Goal: Information Seeking & Learning: Learn about a topic

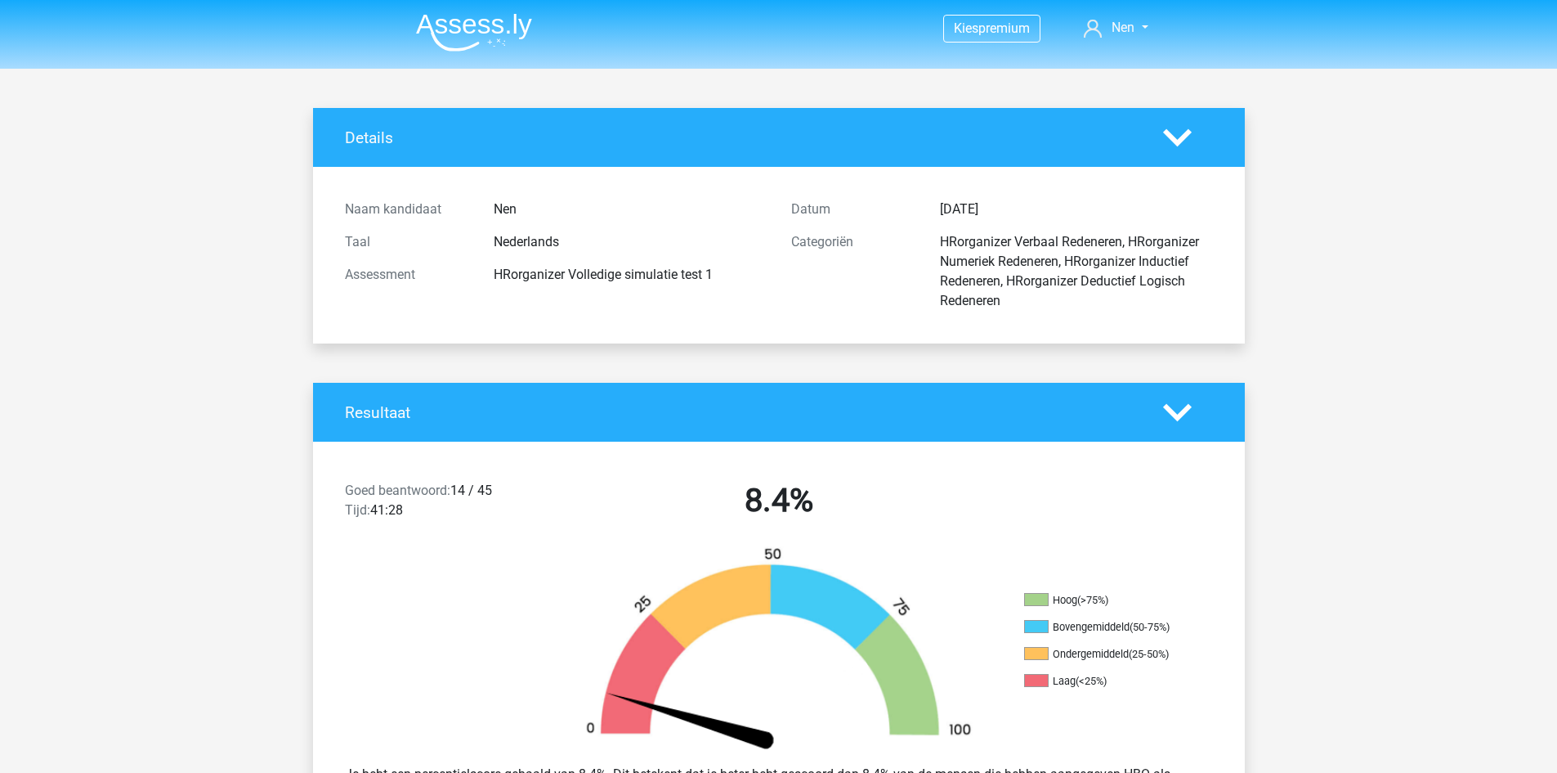
click at [469, 25] on img at bounding box center [474, 32] width 116 height 38
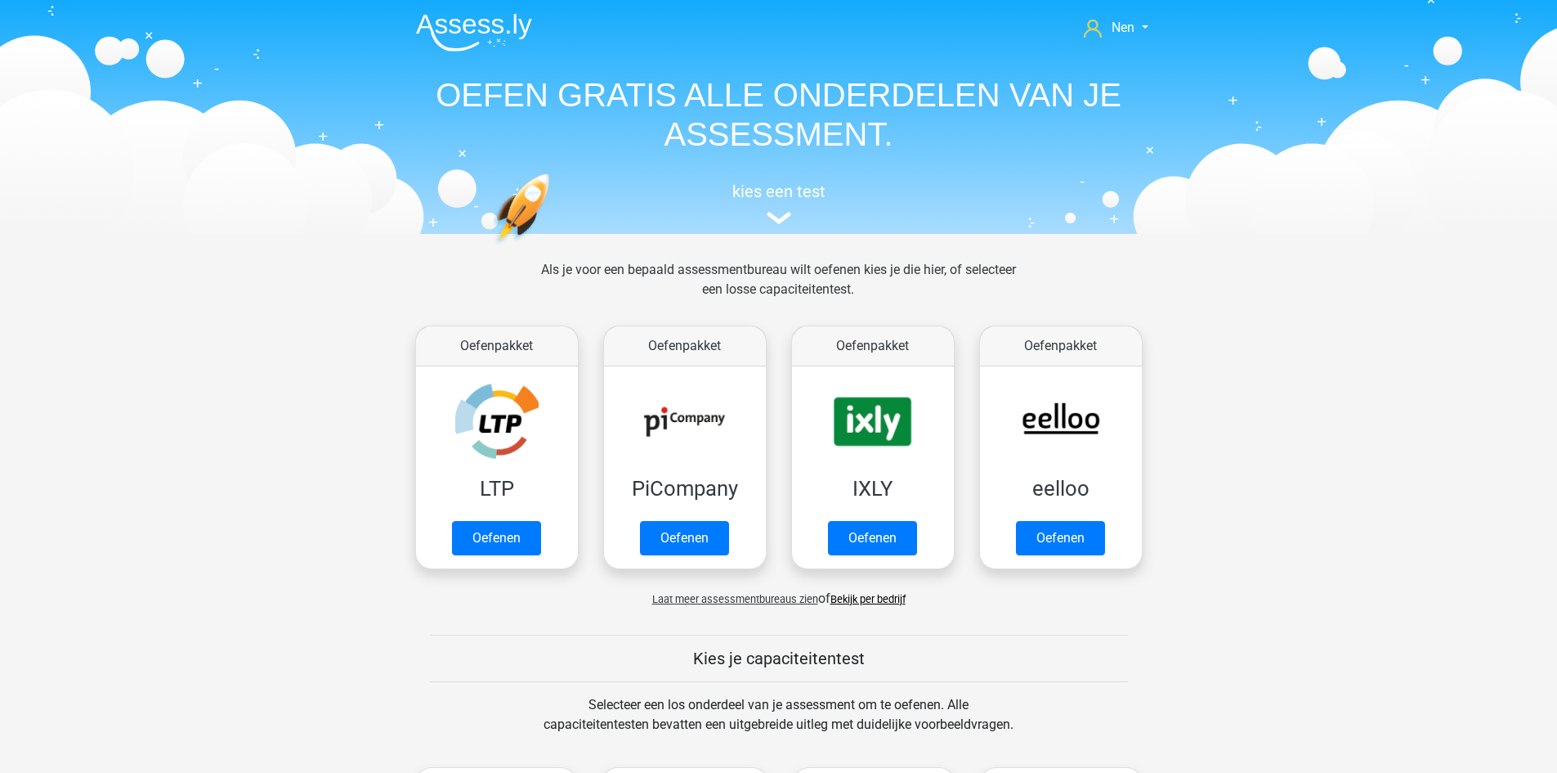
click at [694, 593] on span "Laat meer assessmentbureaus zien" at bounding box center [735, 599] width 166 height 12
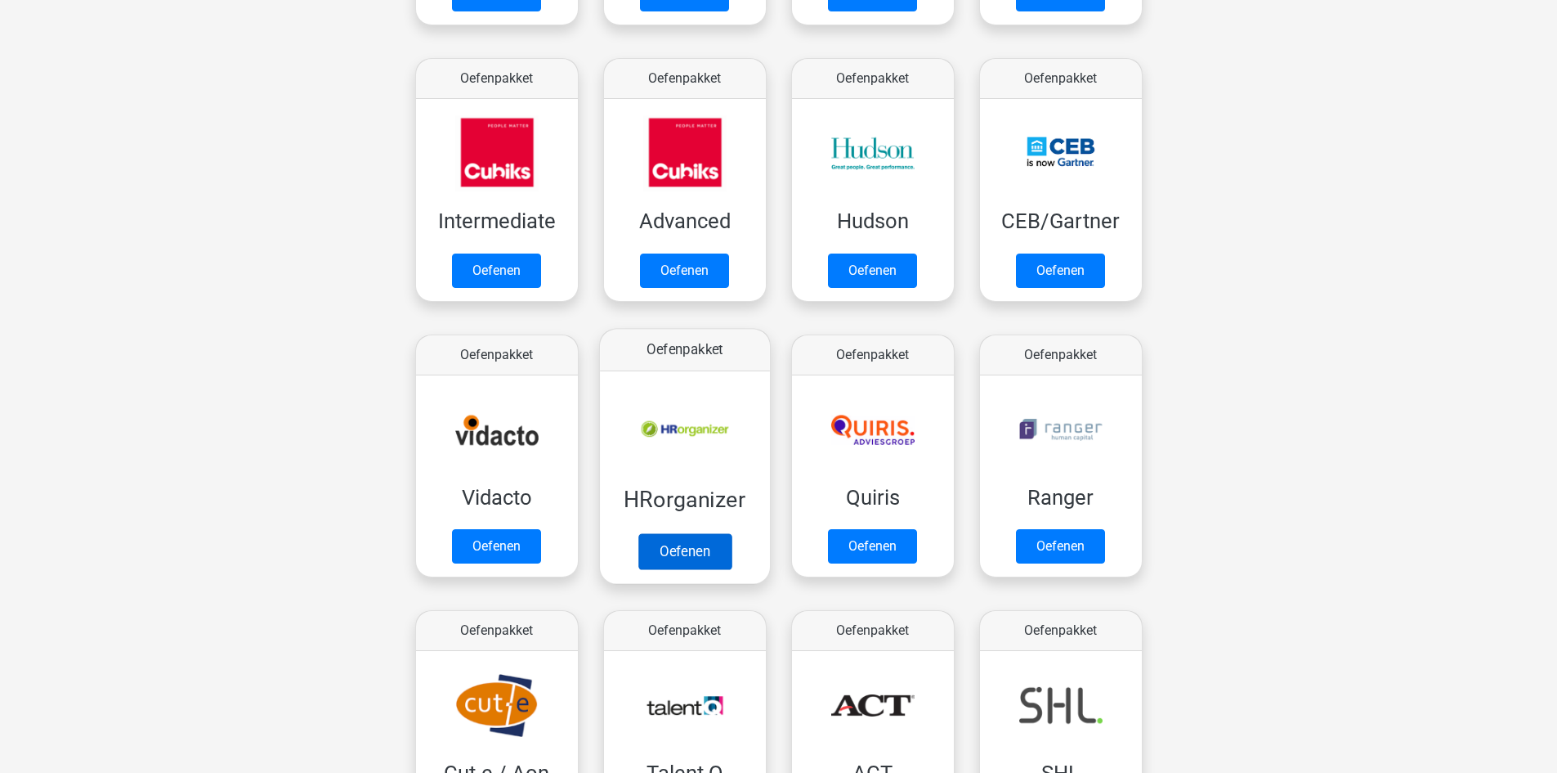
scroll to position [572, 0]
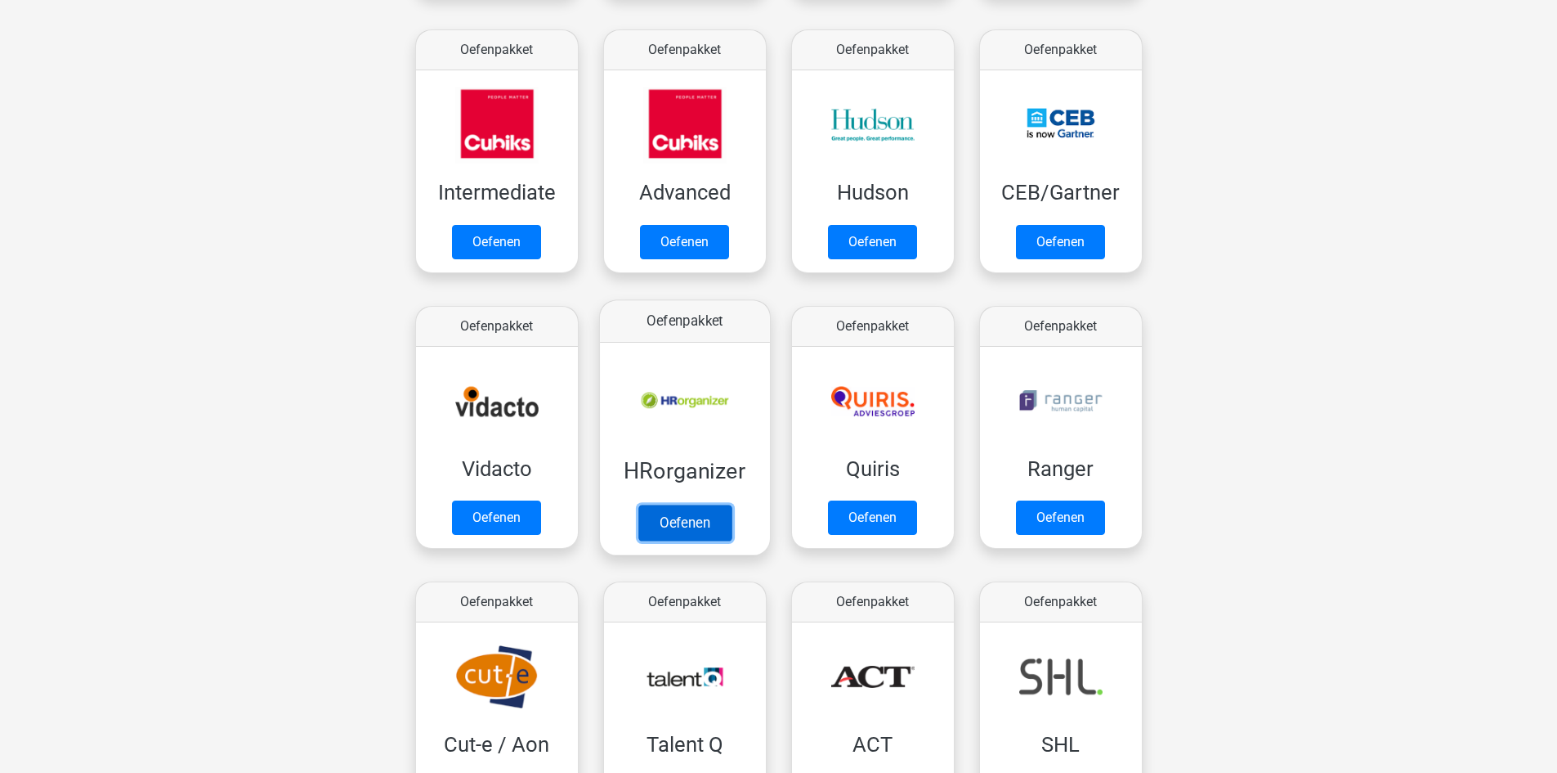
click at [688, 516] on link "Oefenen" at bounding box center [684, 522] width 93 height 36
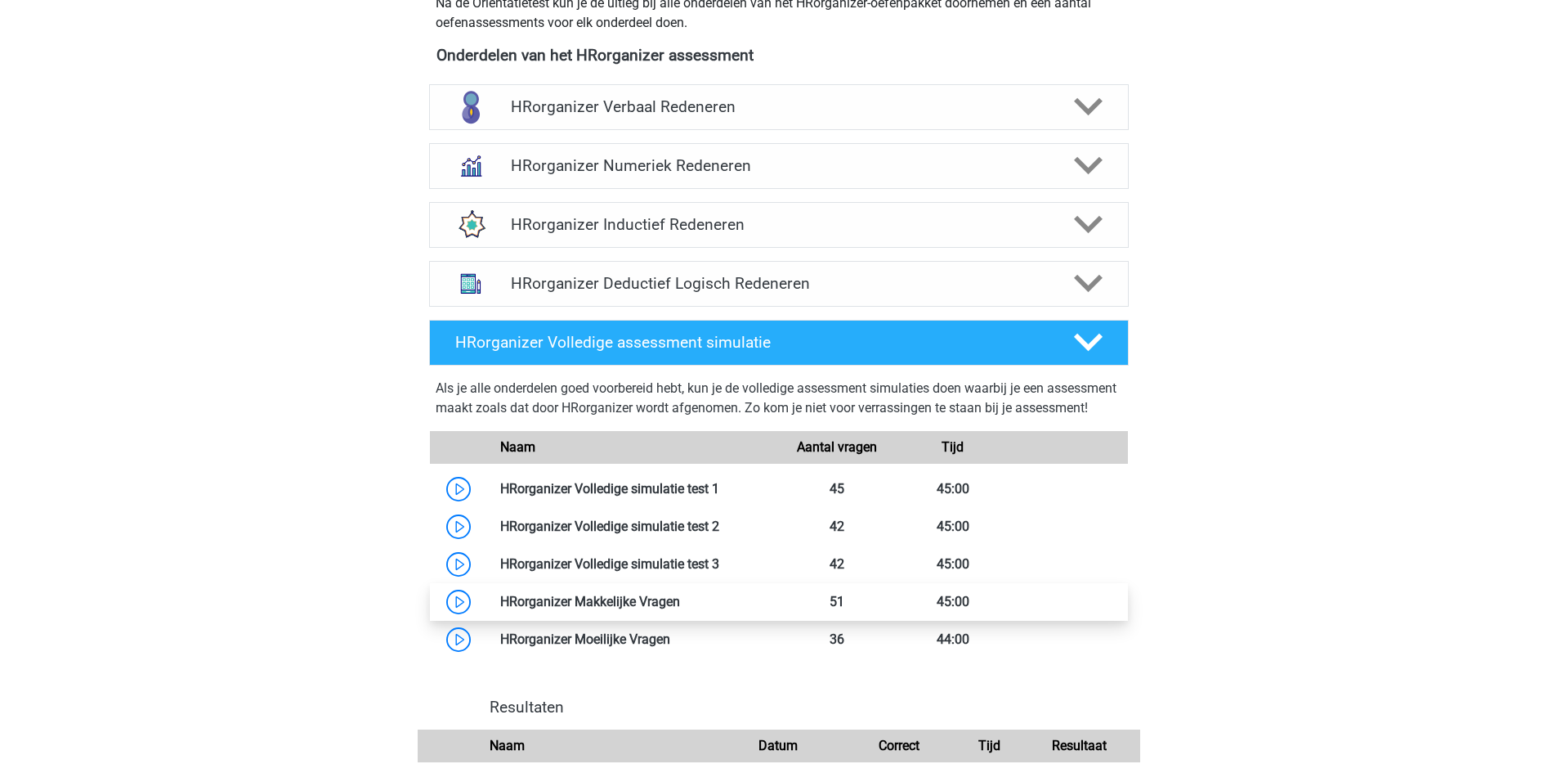
scroll to position [572, 0]
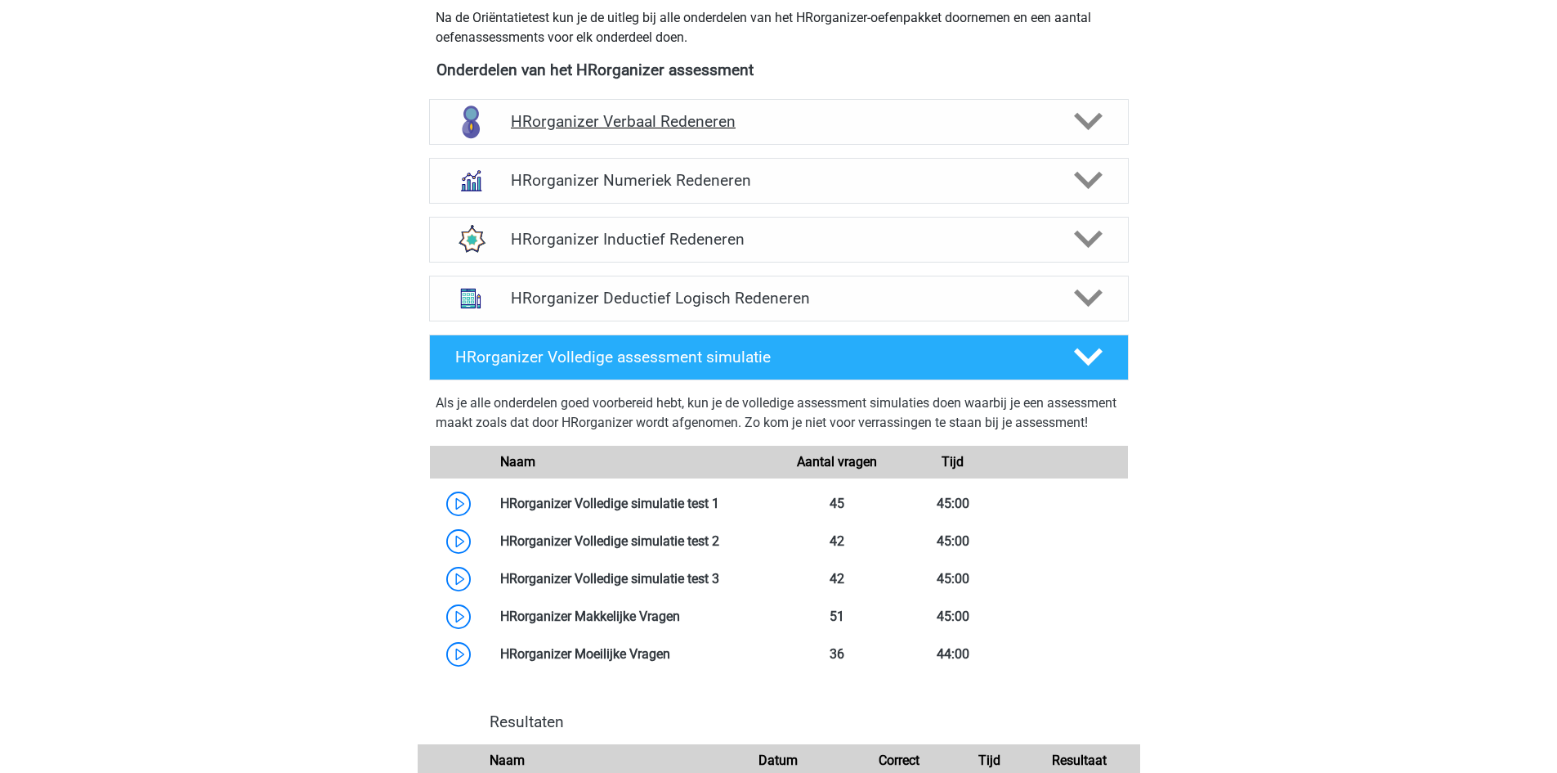
click at [1105, 136] on div at bounding box center [1087, 121] width 56 height 29
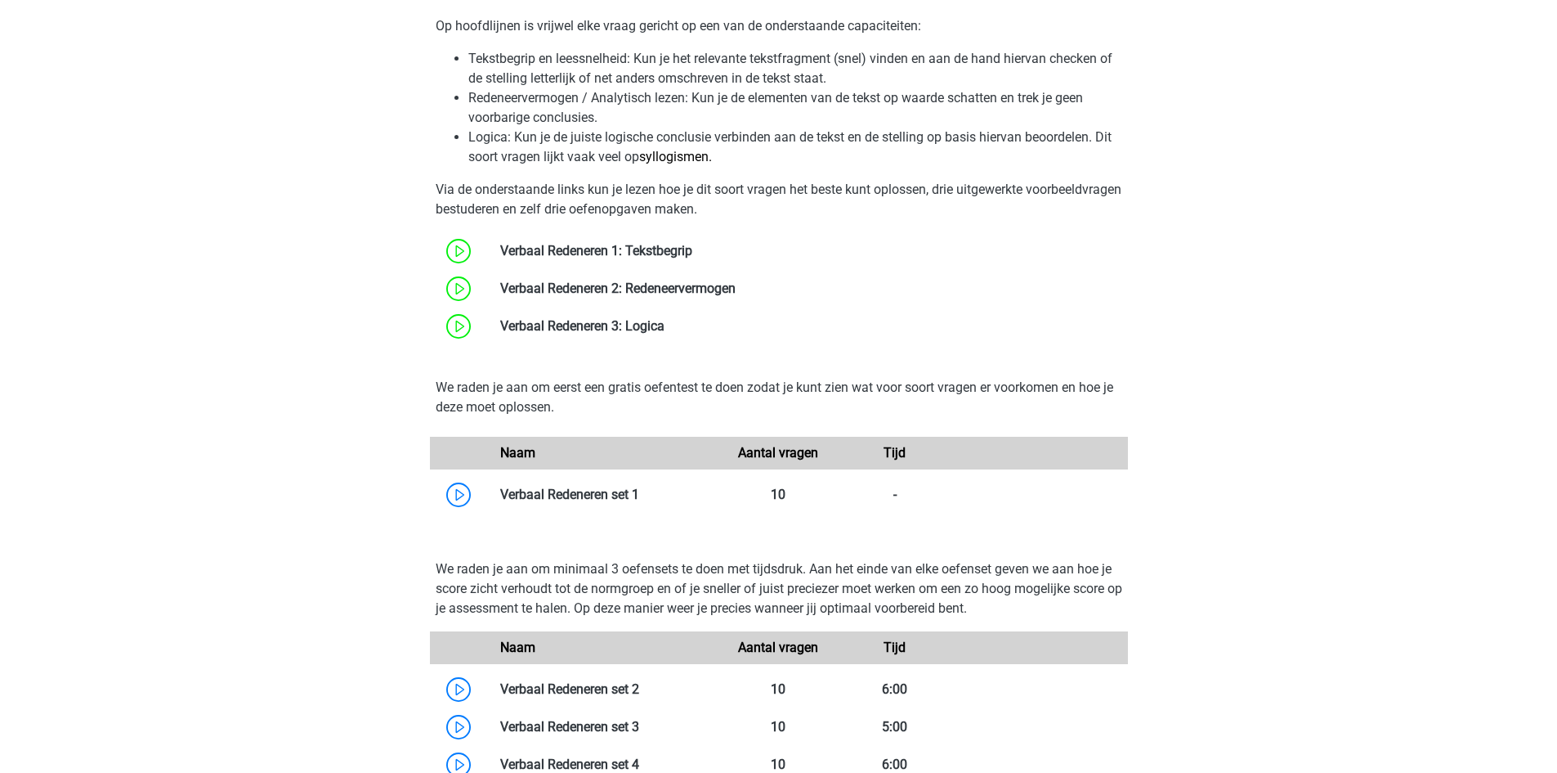
scroll to position [981, 0]
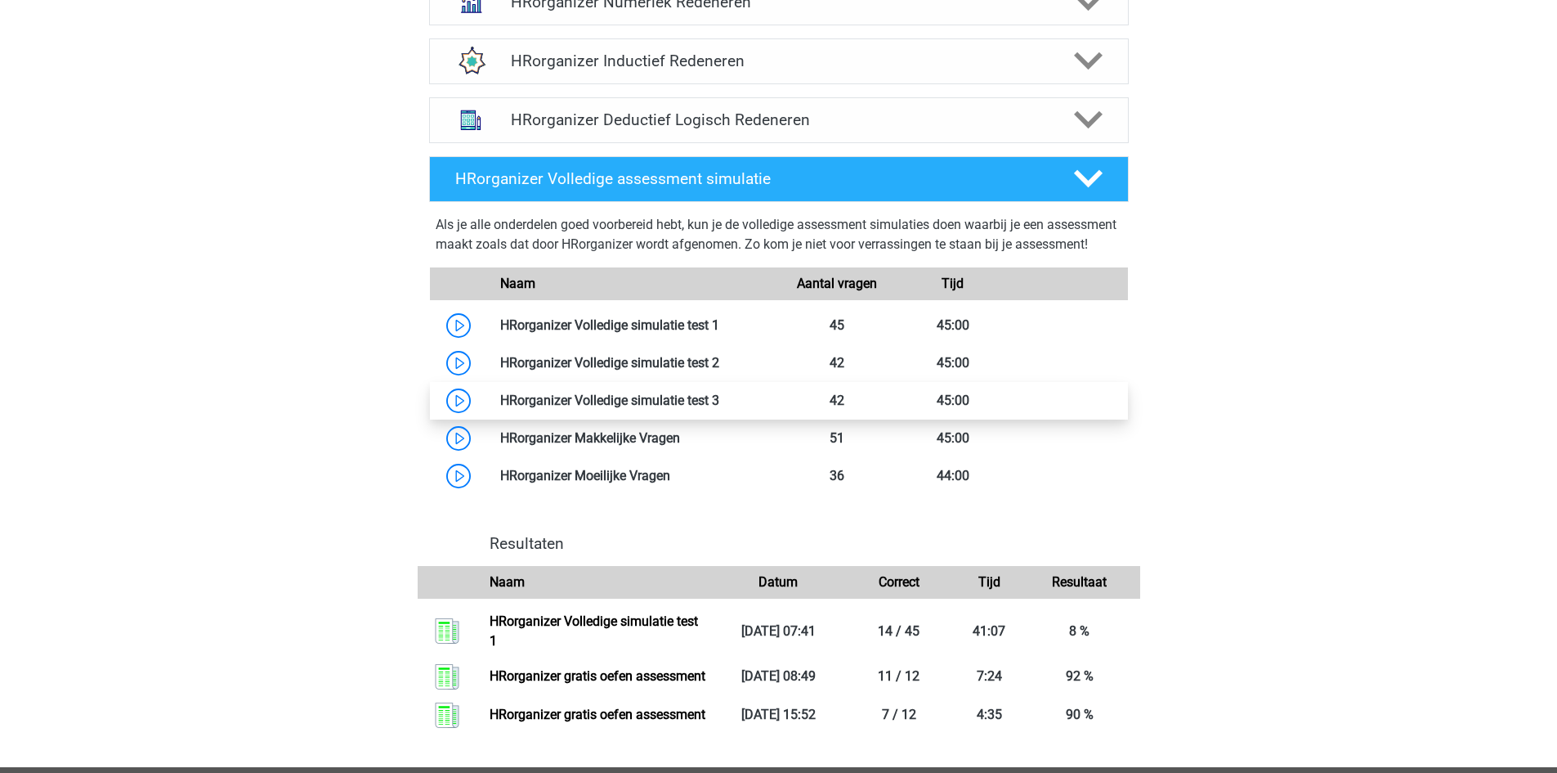
scroll to position [572, 0]
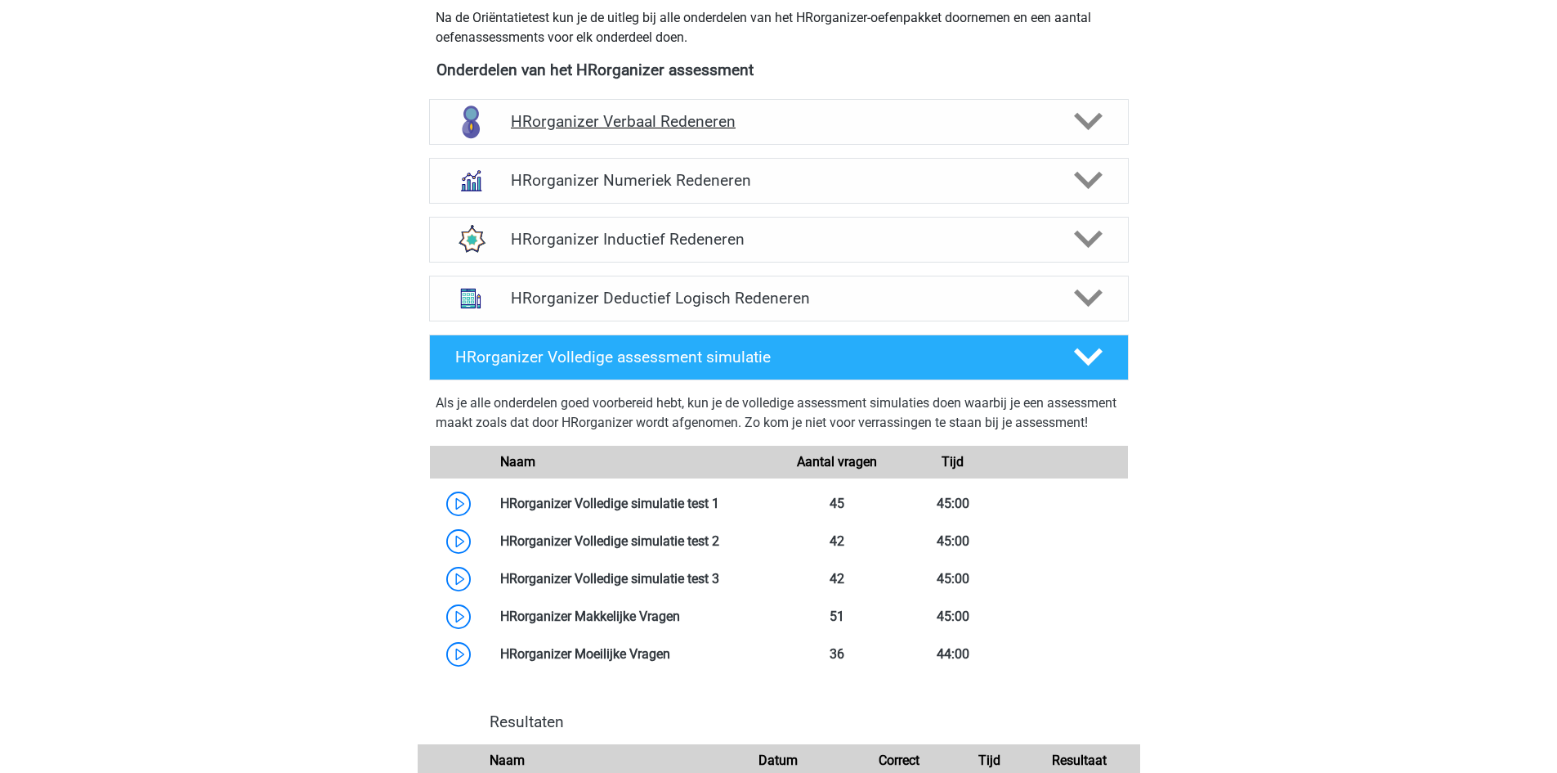
click at [1050, 131] on div "HRorganizer Verbaal Redeneren" at bounding box center [779, 121] width 560 height 19
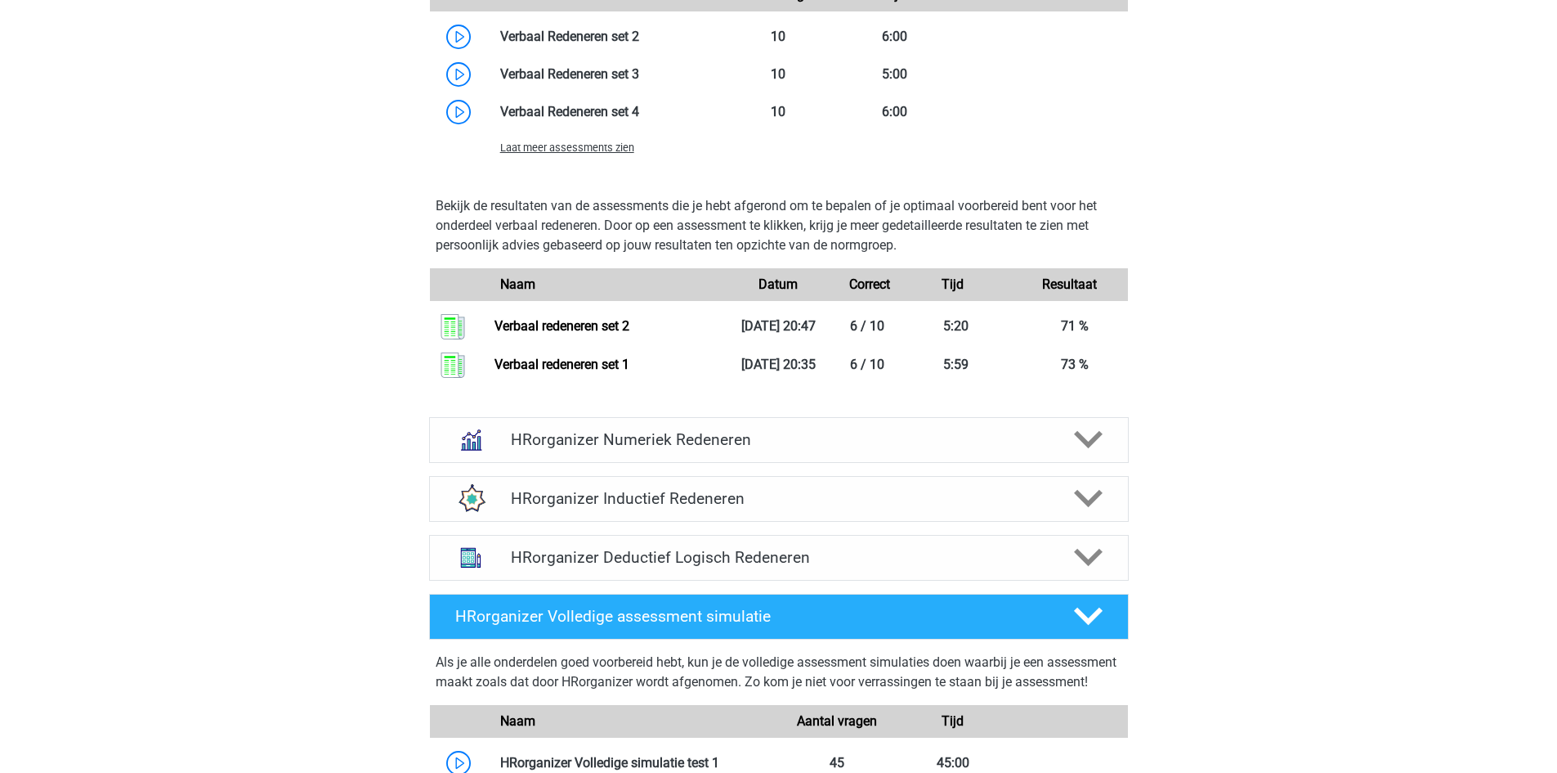
scroll to position [1553, 0]
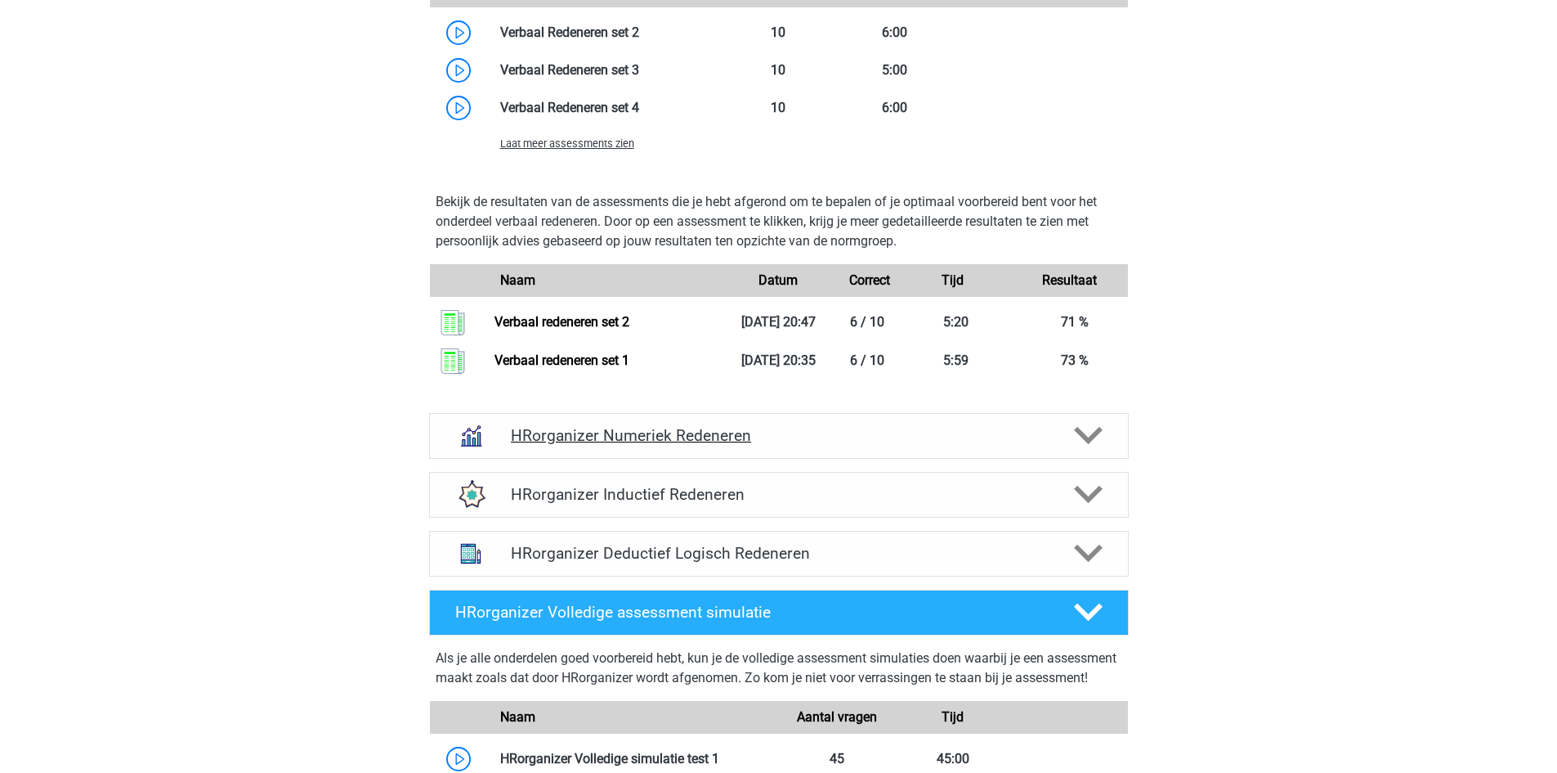
click at [1095, 445] on polygon at bounding box center [1088, 436] width 29 height 18
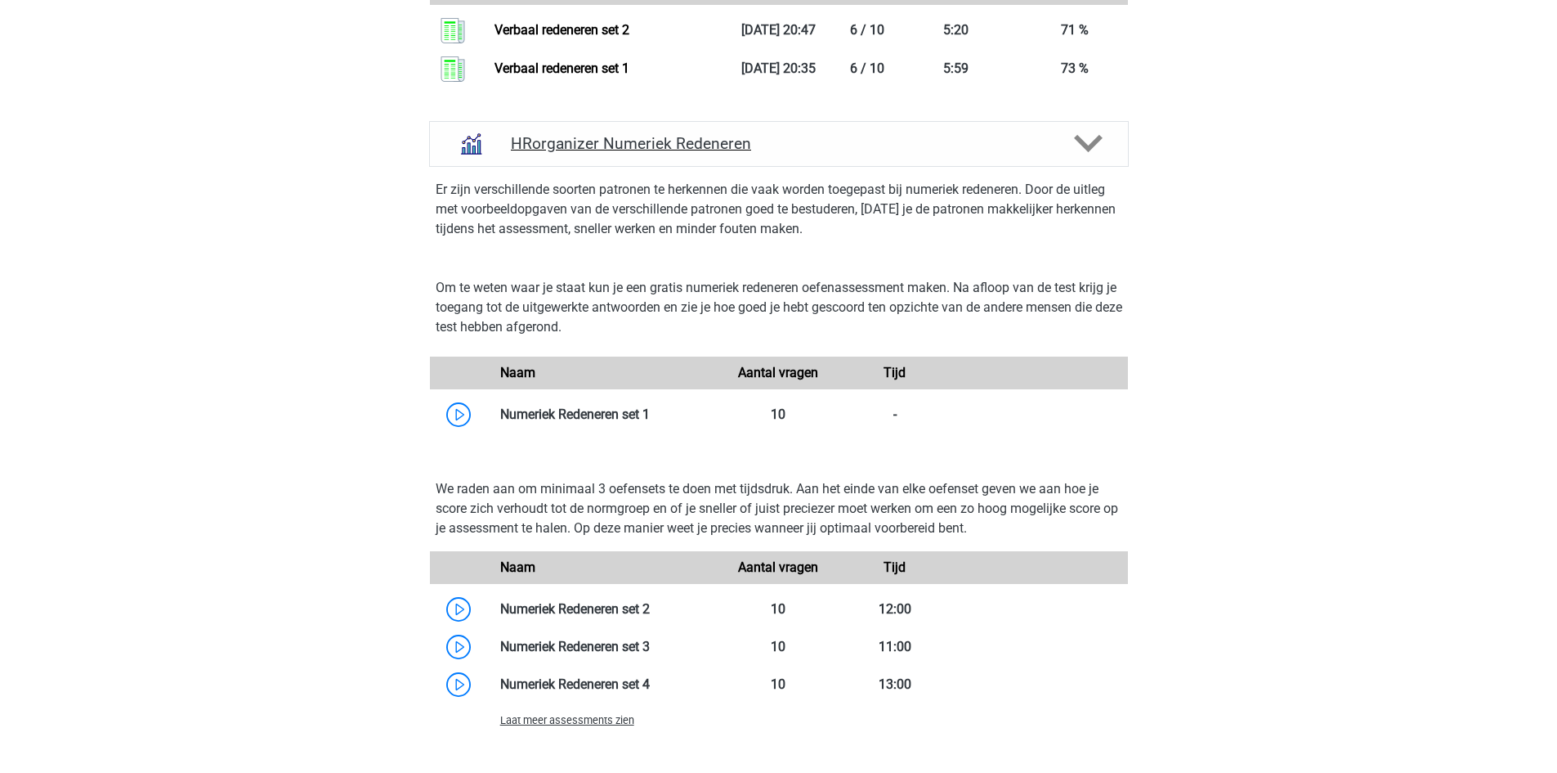
scroll to position [1880, 0]
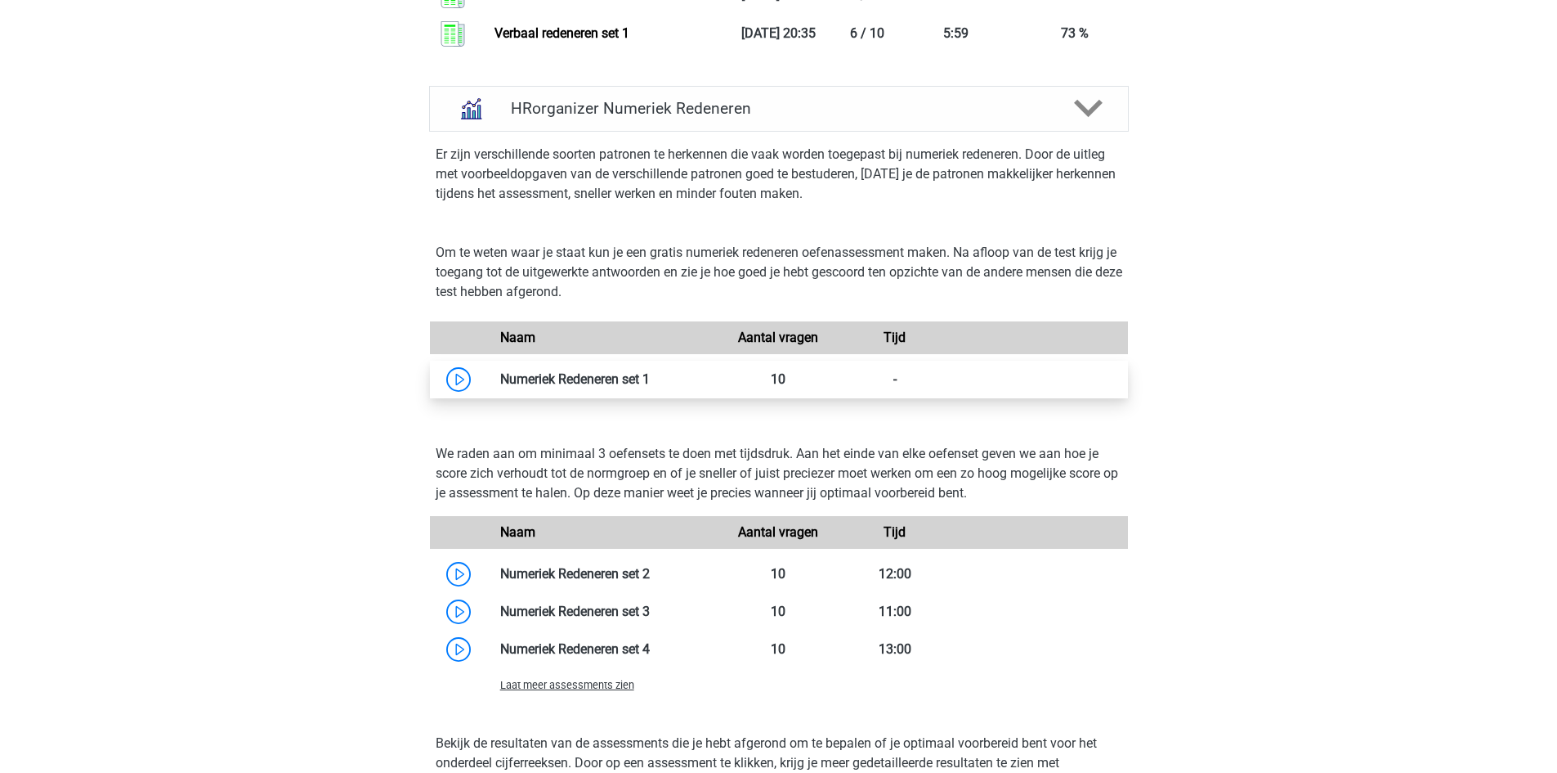
click at [650, 387] on link at bounding box center [650, 379] width 0 height 16
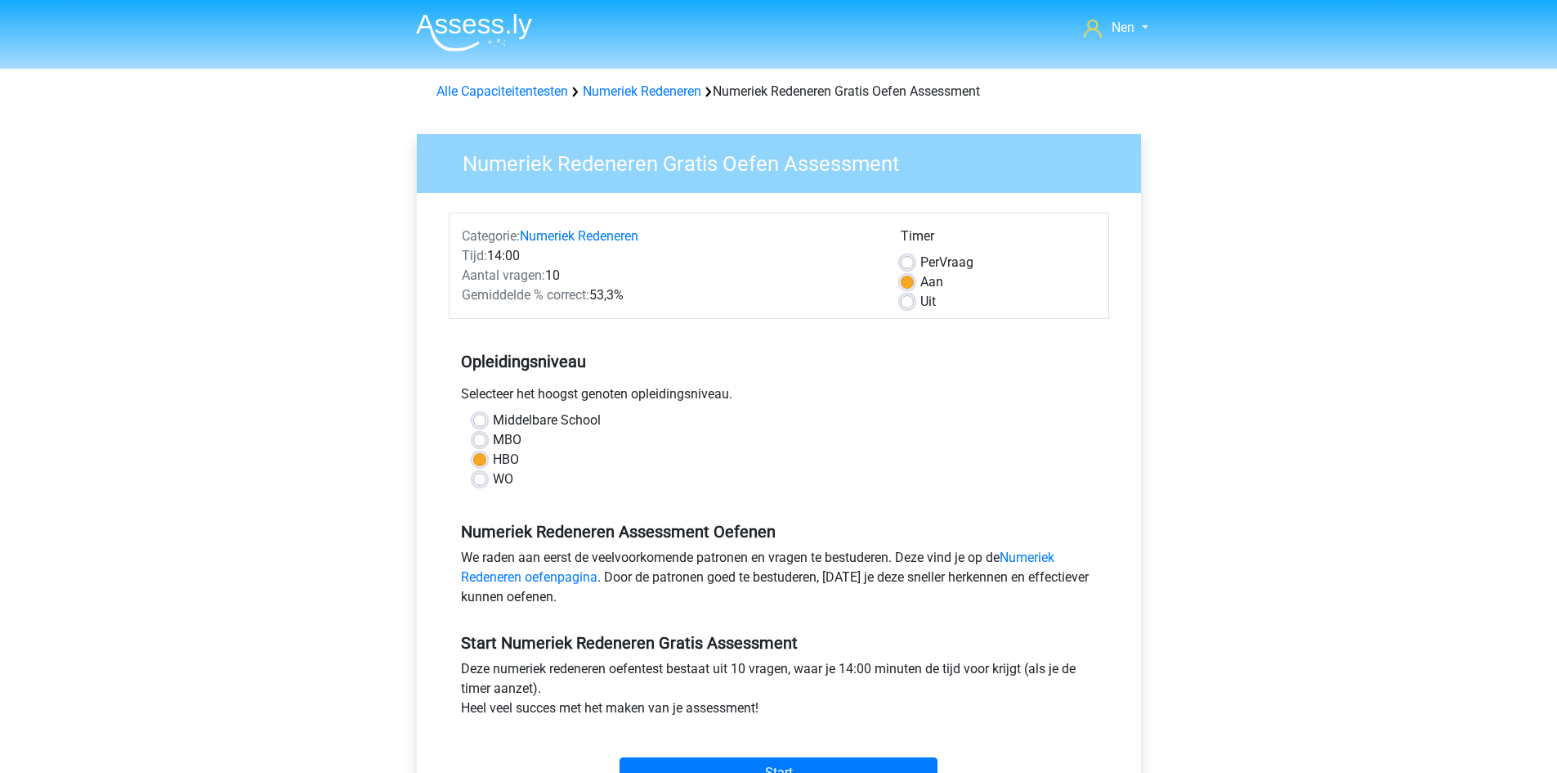
scroll to position [327, 0]
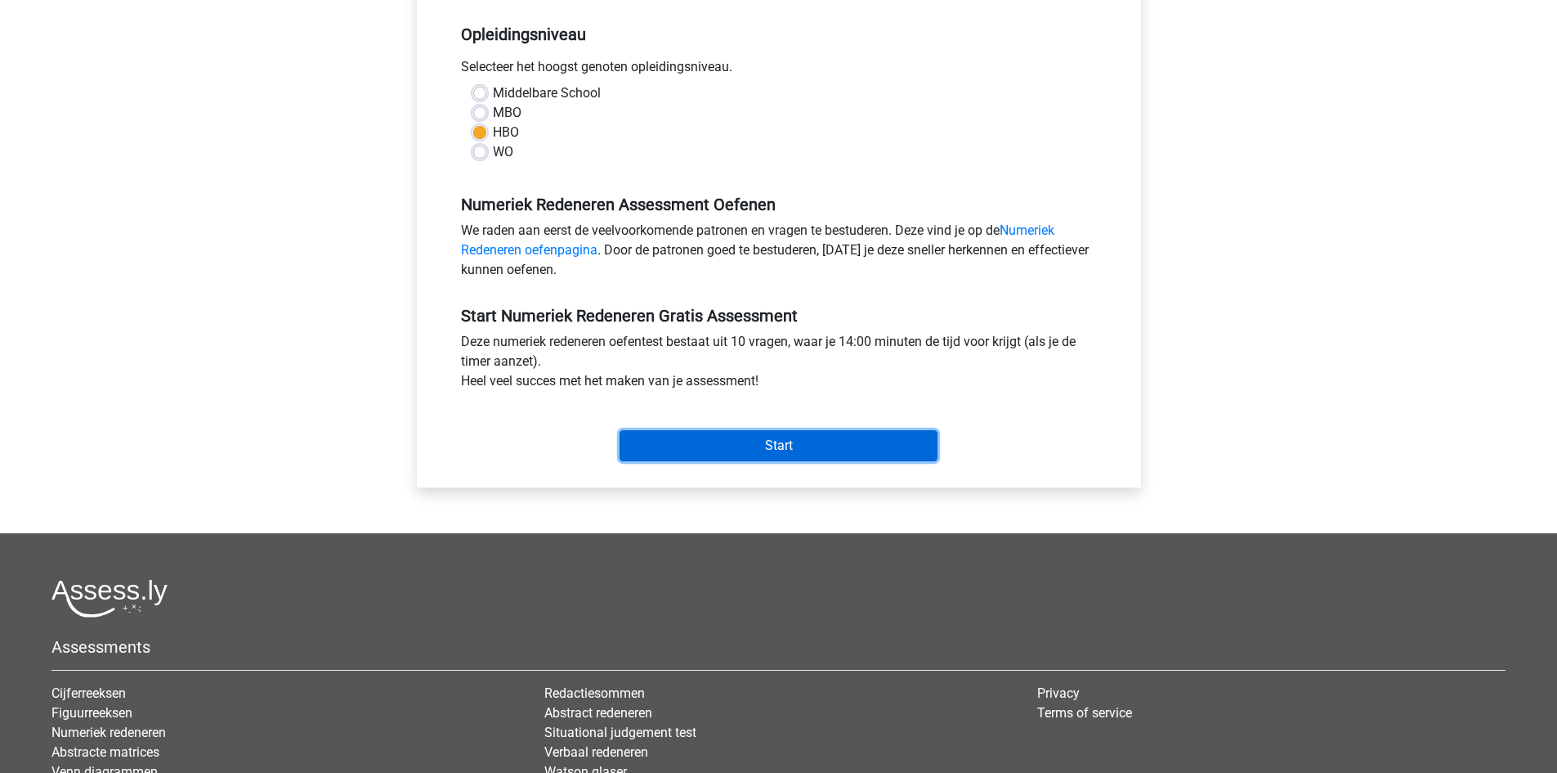
click at [782, 441] on input "Start" at bounding box center [779, 445] width 318 height 31
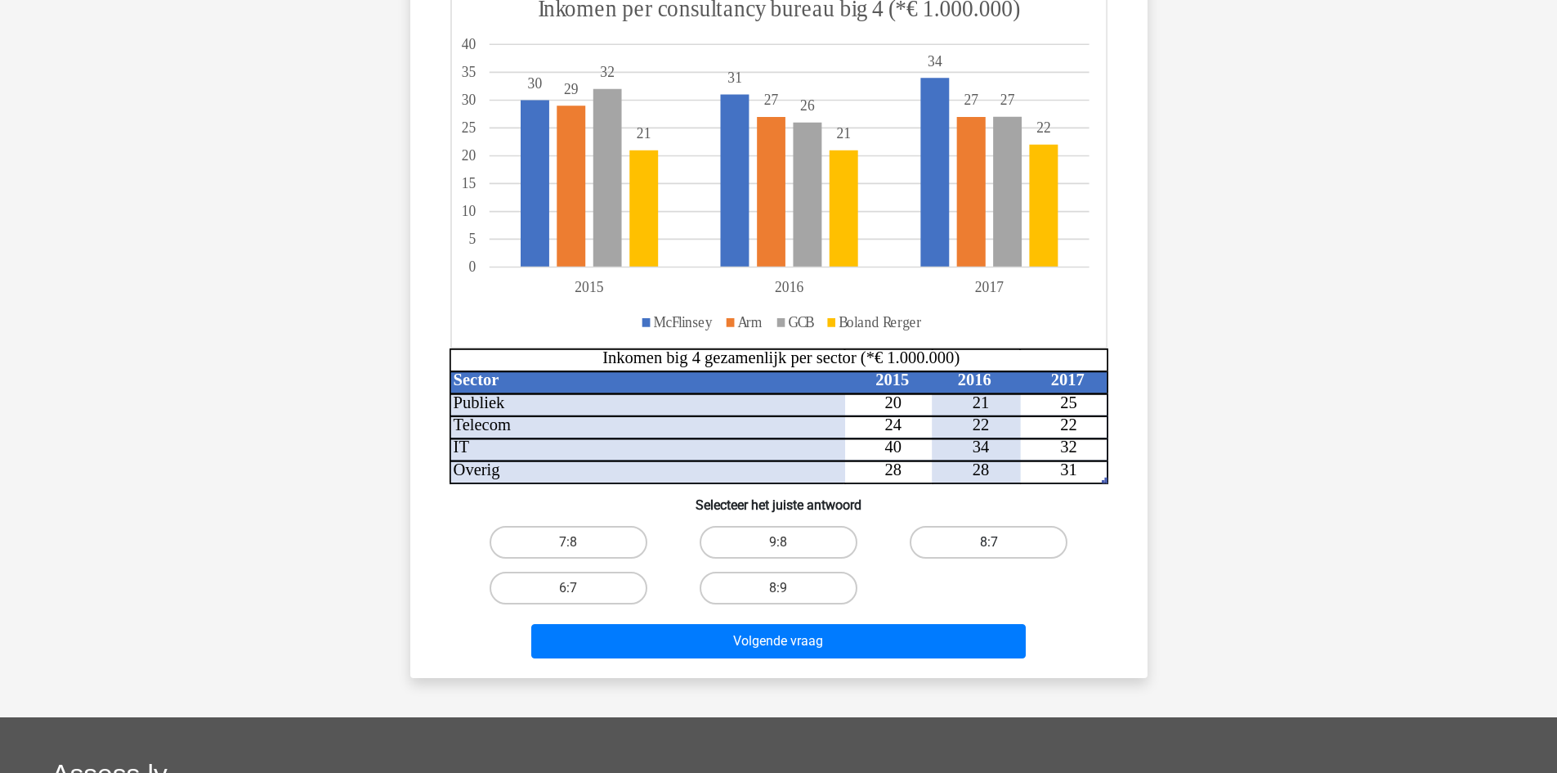
scroll to position [327, 0]
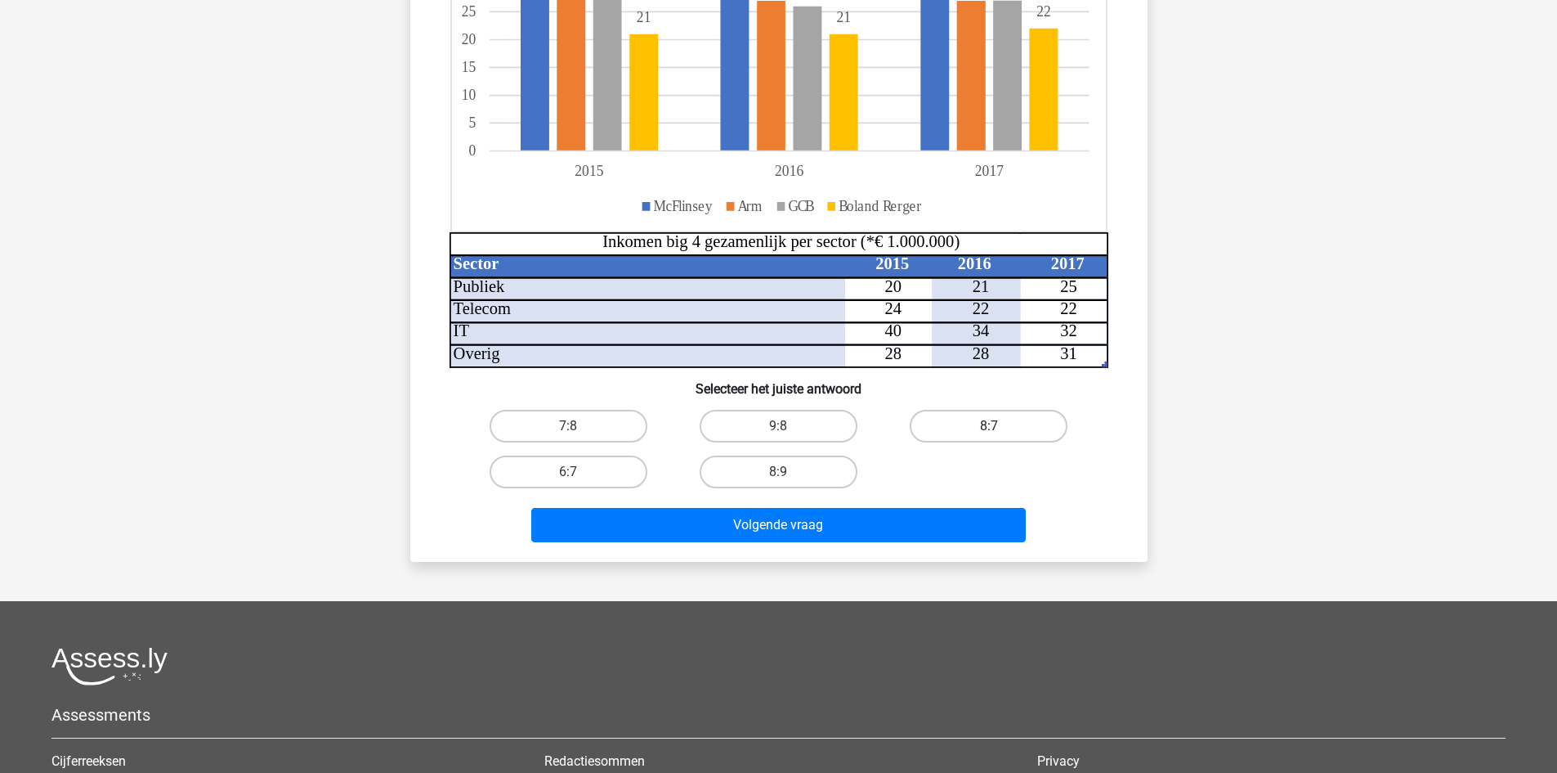
click at [957, 423] on label "8:7" at bounding box center [989, 426] width 158 height 33
click at [989, 426] on input "8:7" at bounding box center [994, 431] width 11 height 11
radio input "true"
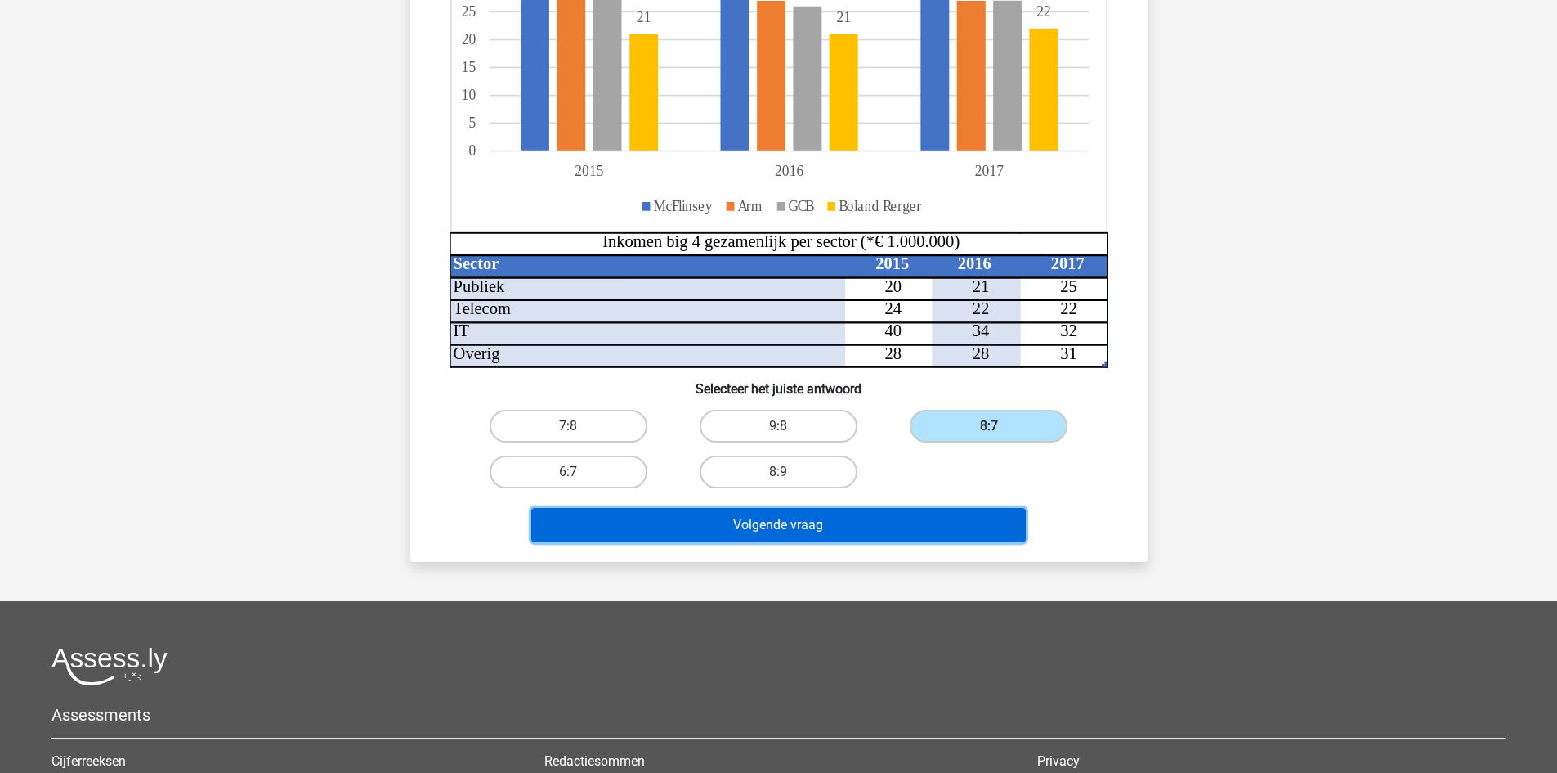
click at [876, 517] on button "Volgende vraag" at bounding box center [778, 525] width 495 height 34
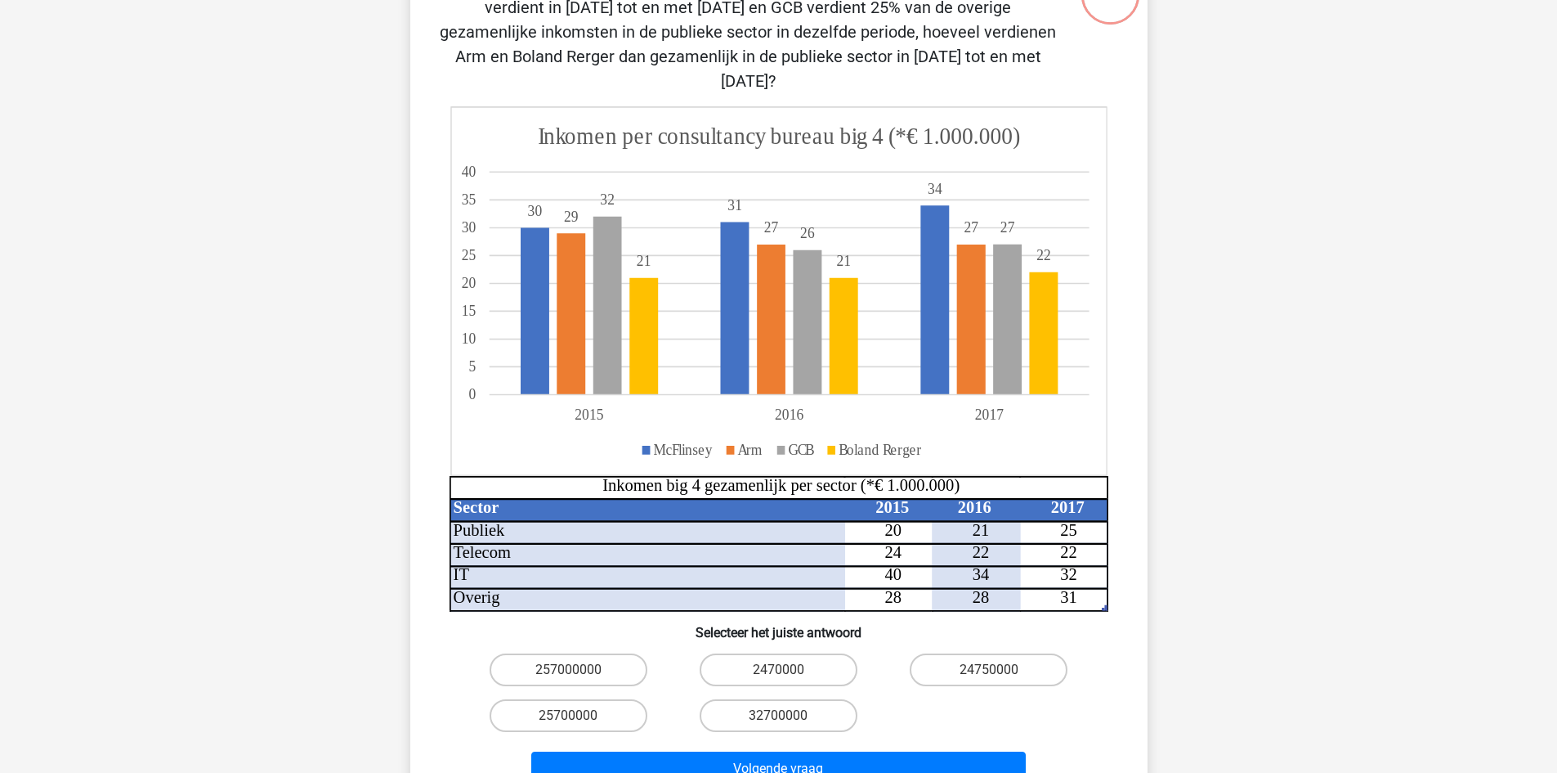
scroll to position [245, 0]
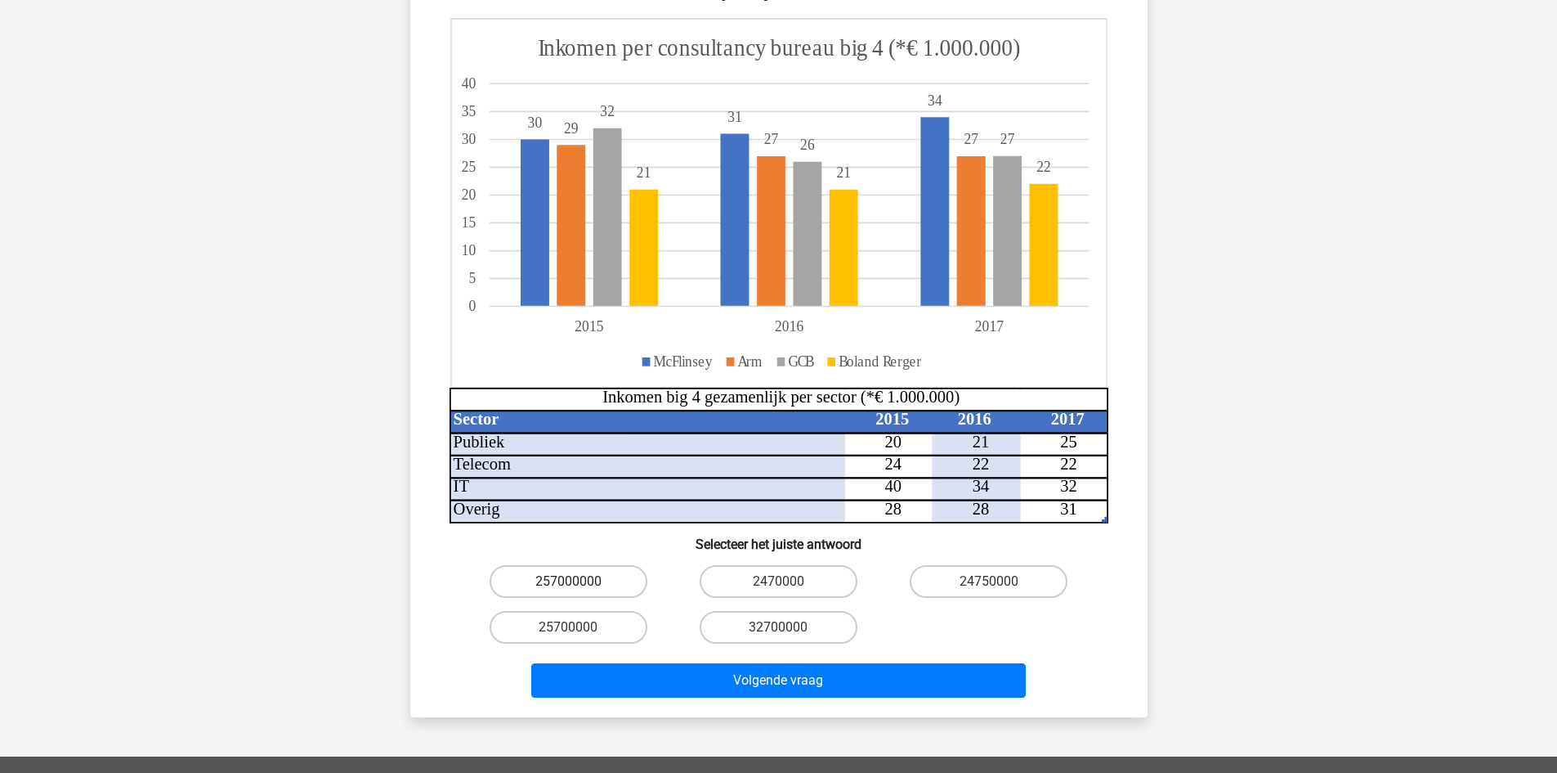
click at [619, 565] on label "257000000" at bounding box center [569, 581] width 158 height 33
click at [579, 581] on input "257000000" at bounding box center [573, 586] width 11 height 11
radio input "true"
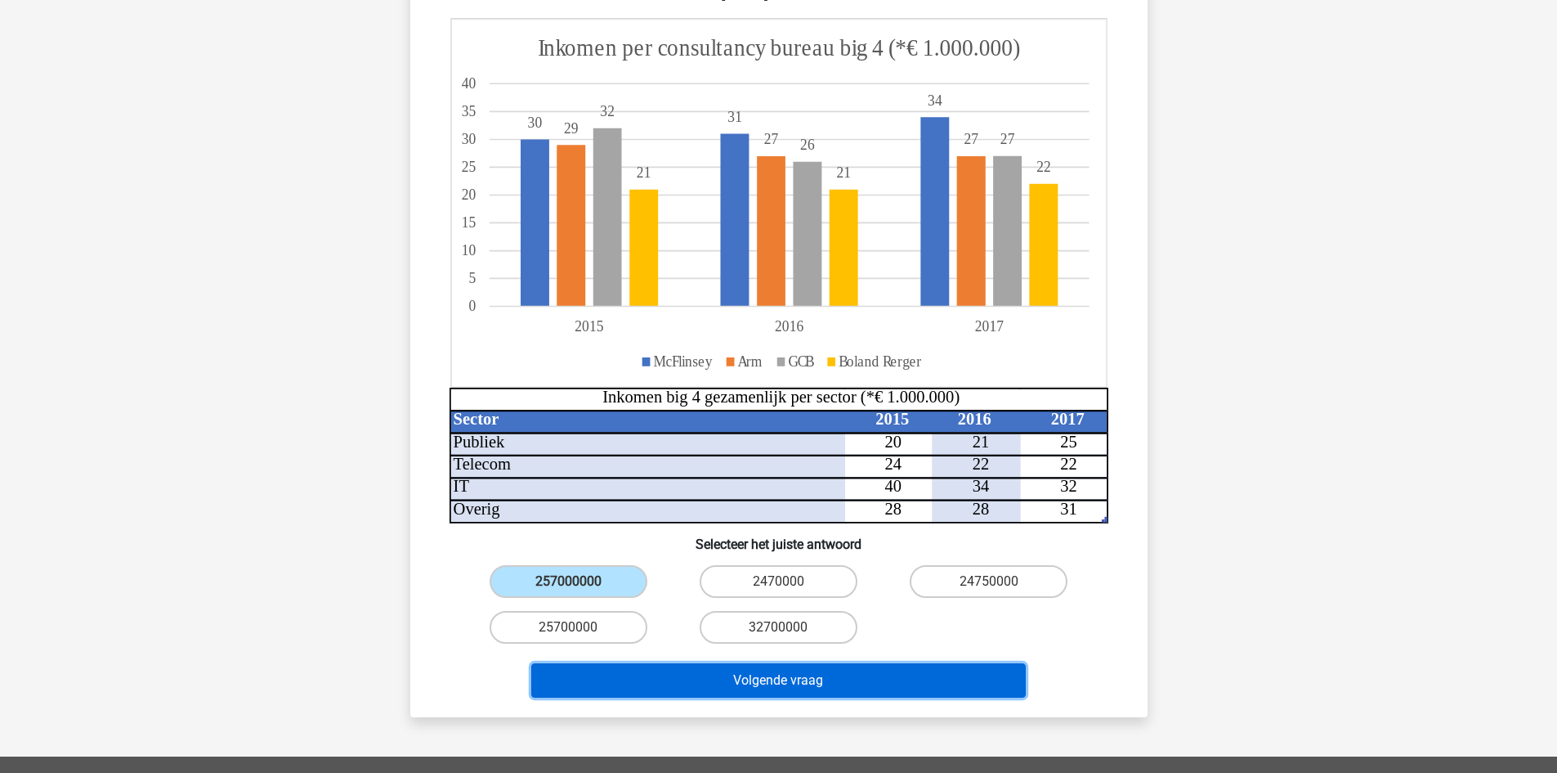
click at [748, 665] on button "Volgende vraag" at bounding box center [778, 680] width 495 height 34
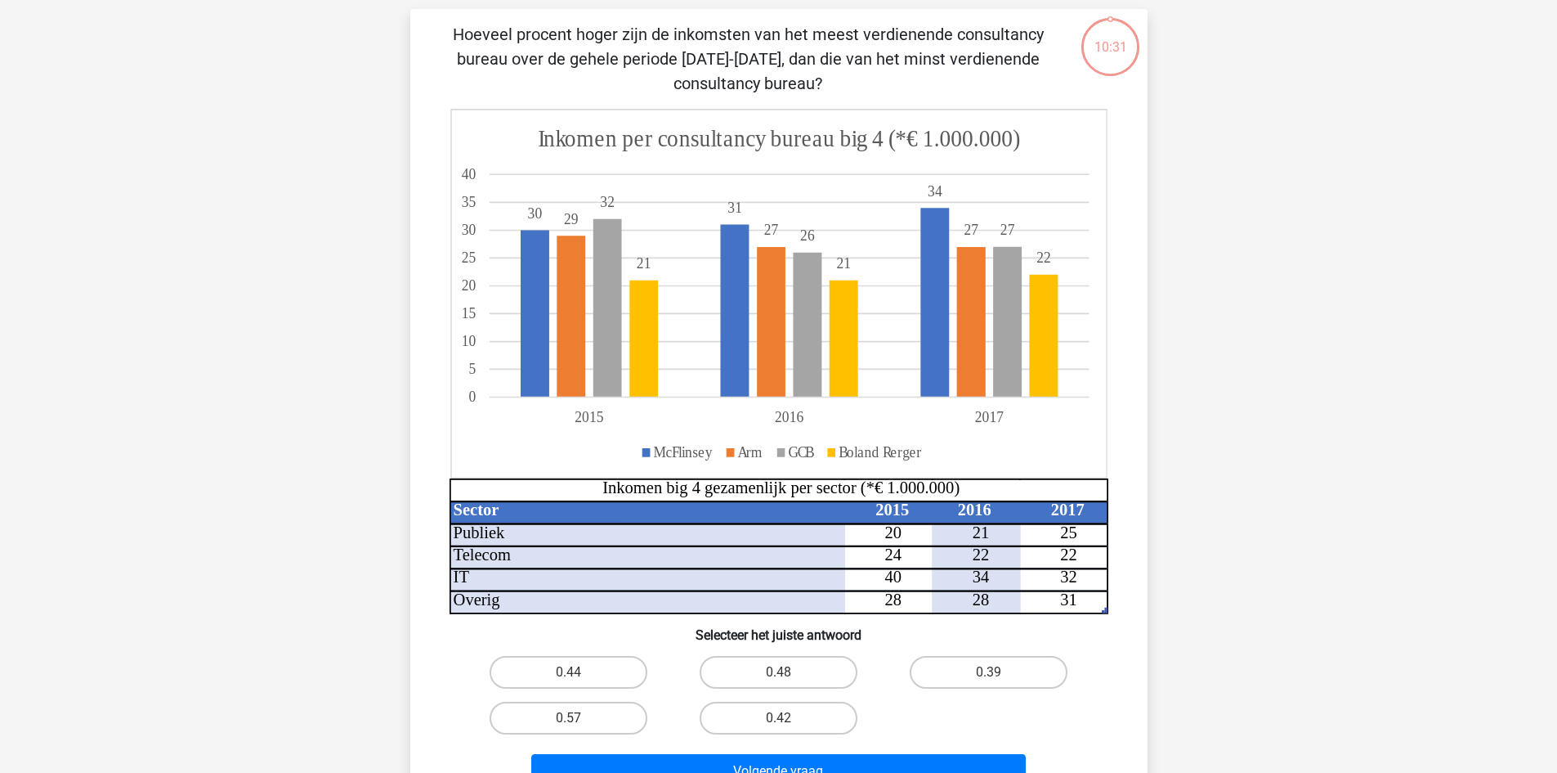
scroll to position [82, 0]
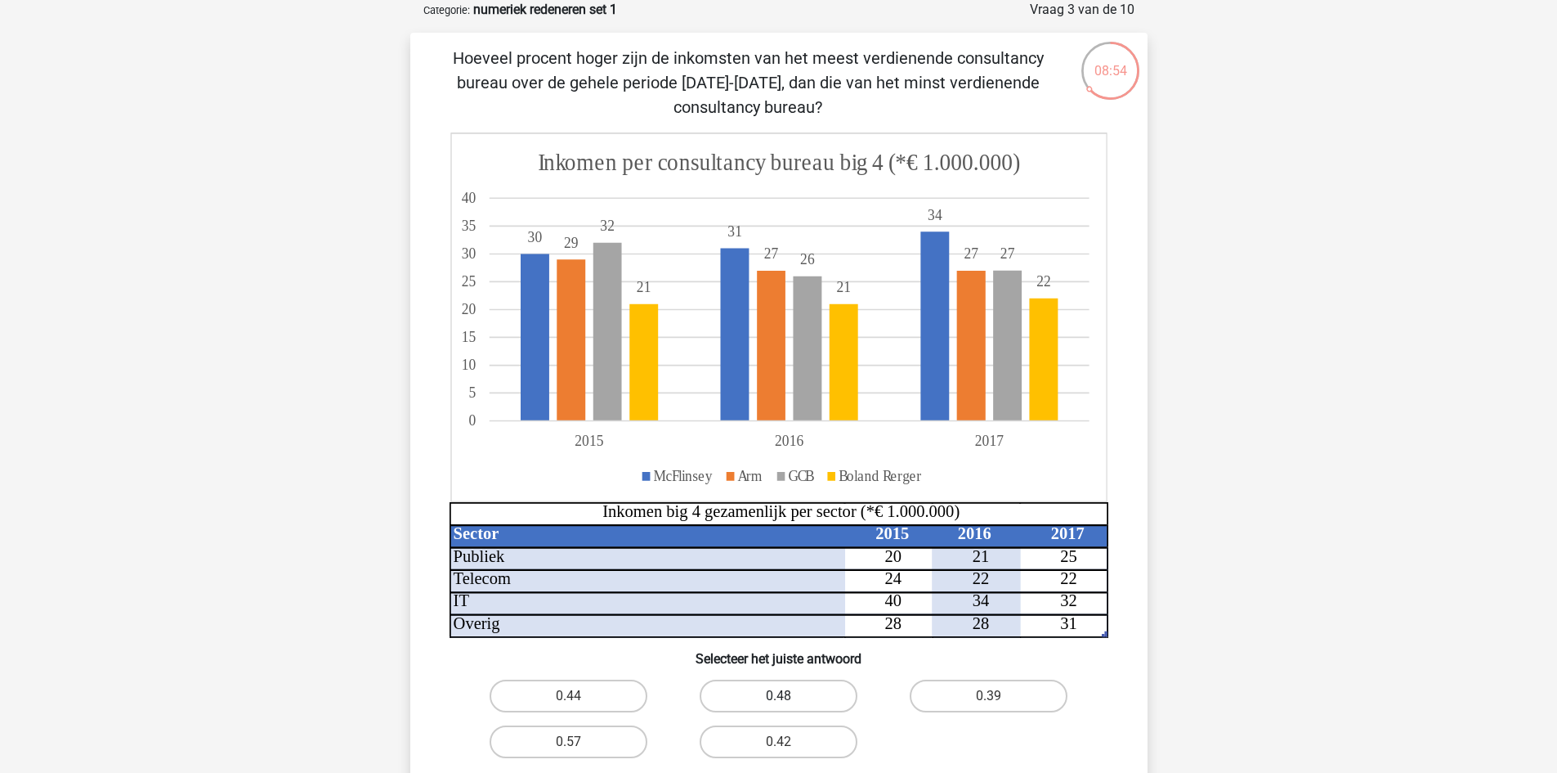
click at [752, 688] on label "0.48" at bounding box center [779, 695] width 158 height 33
click at [778, 696] on input "0.48" at bounding box center [783, 701] width 11 height 11
radio input "true"
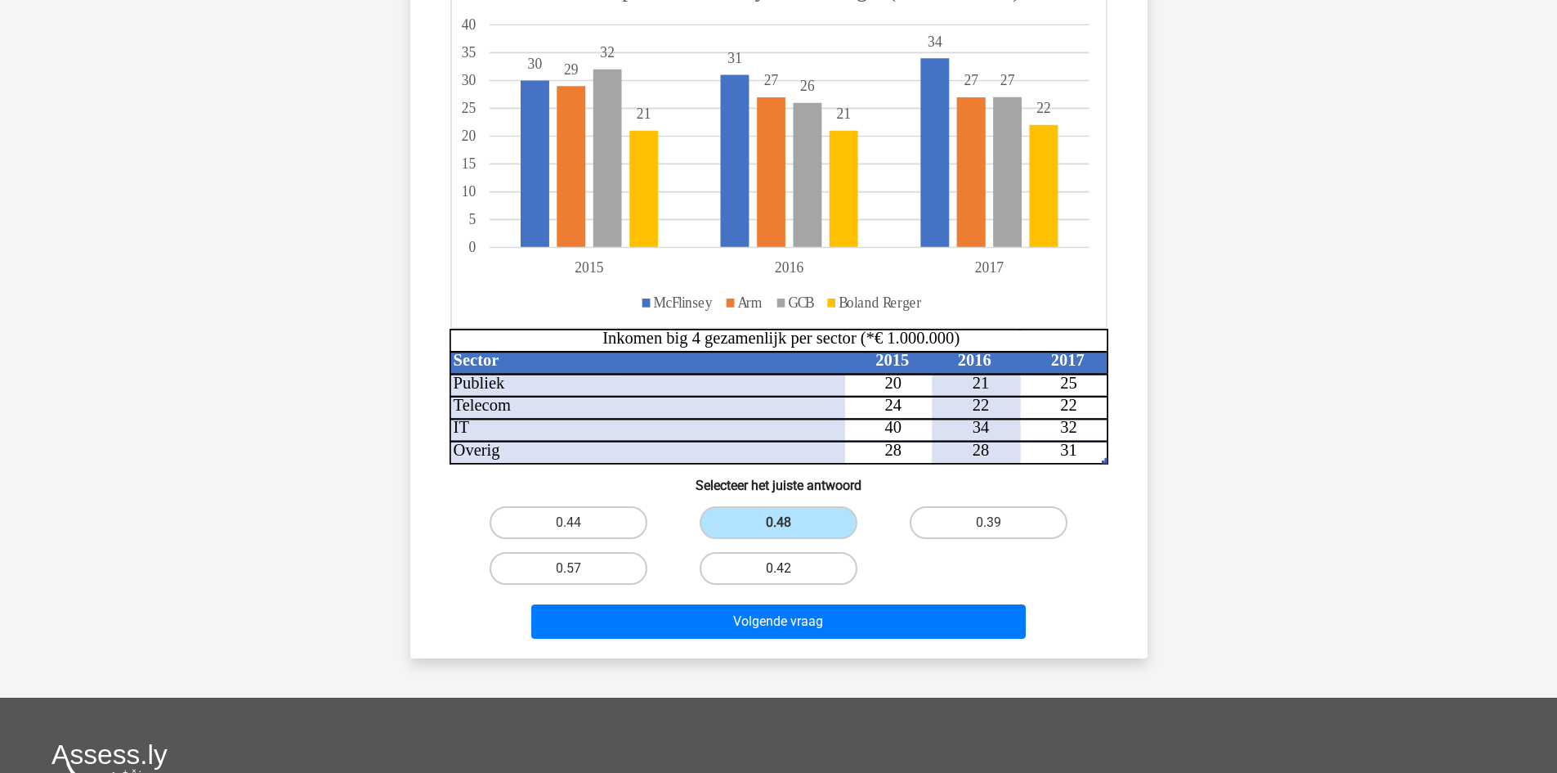
scroll to position [409, 0]
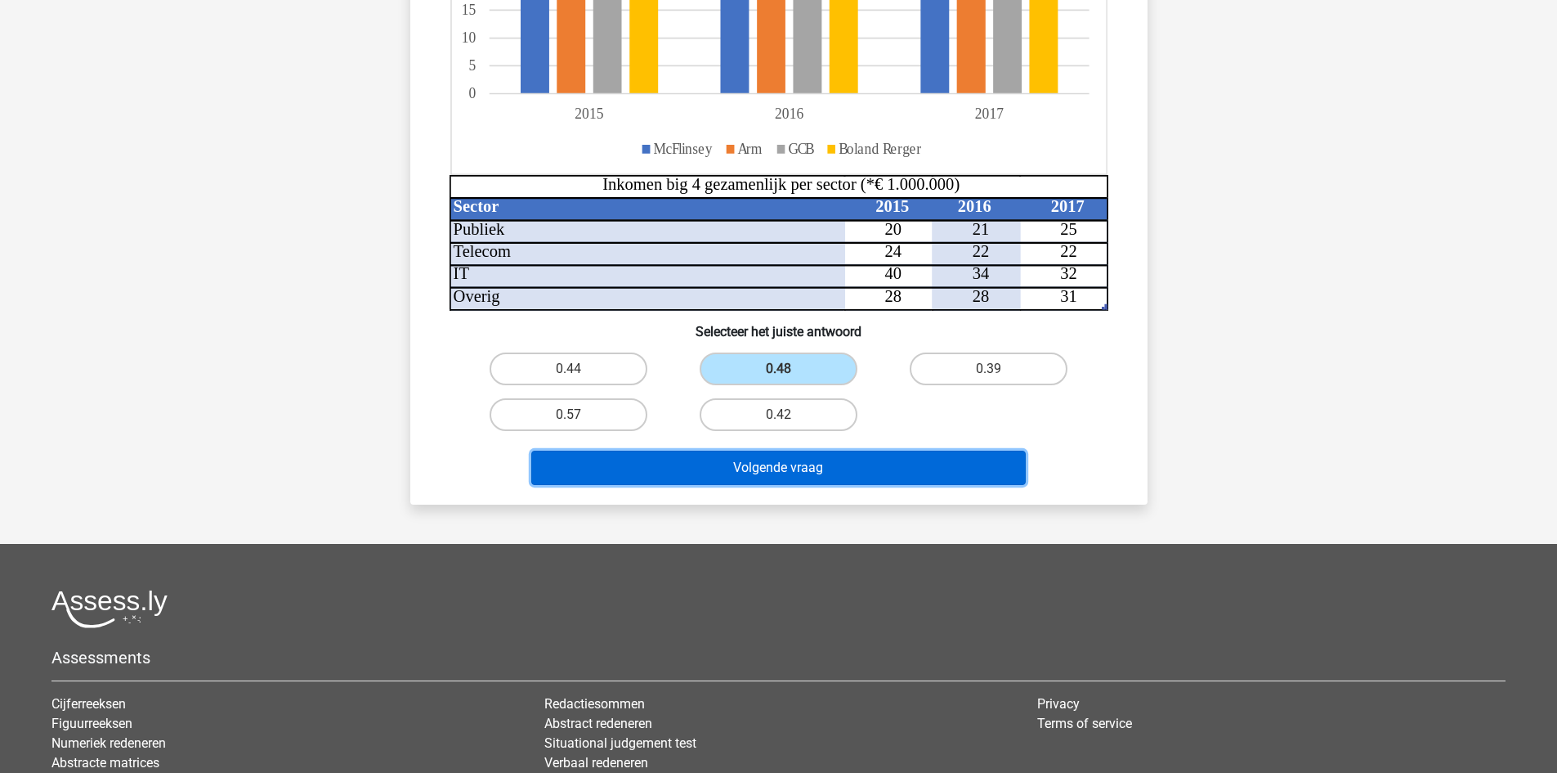
click at [765, 465] on button "Volgende vraag" at bounding box center [778, 467] width 495 height 34
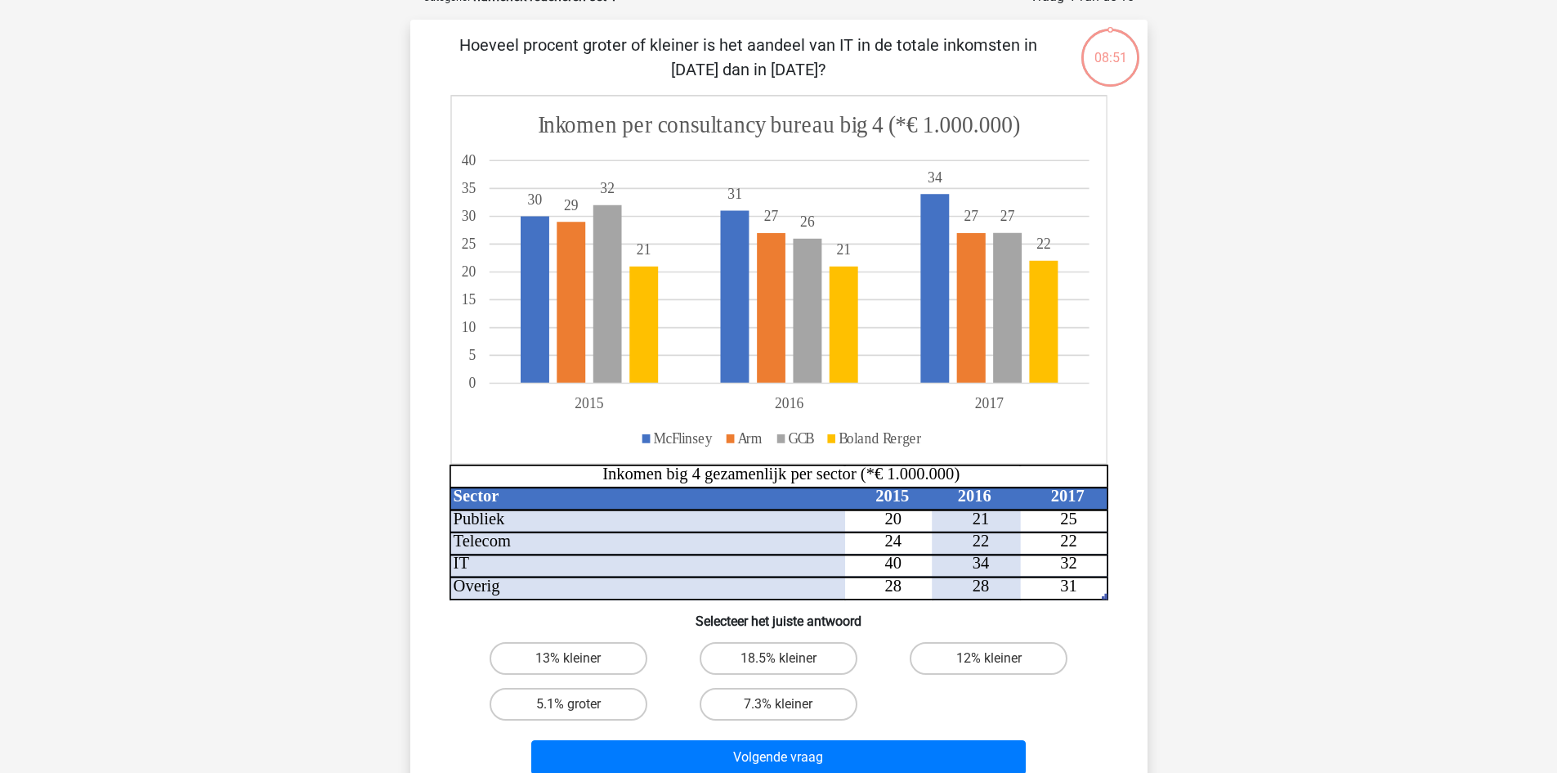
scroll to position [82, 0]
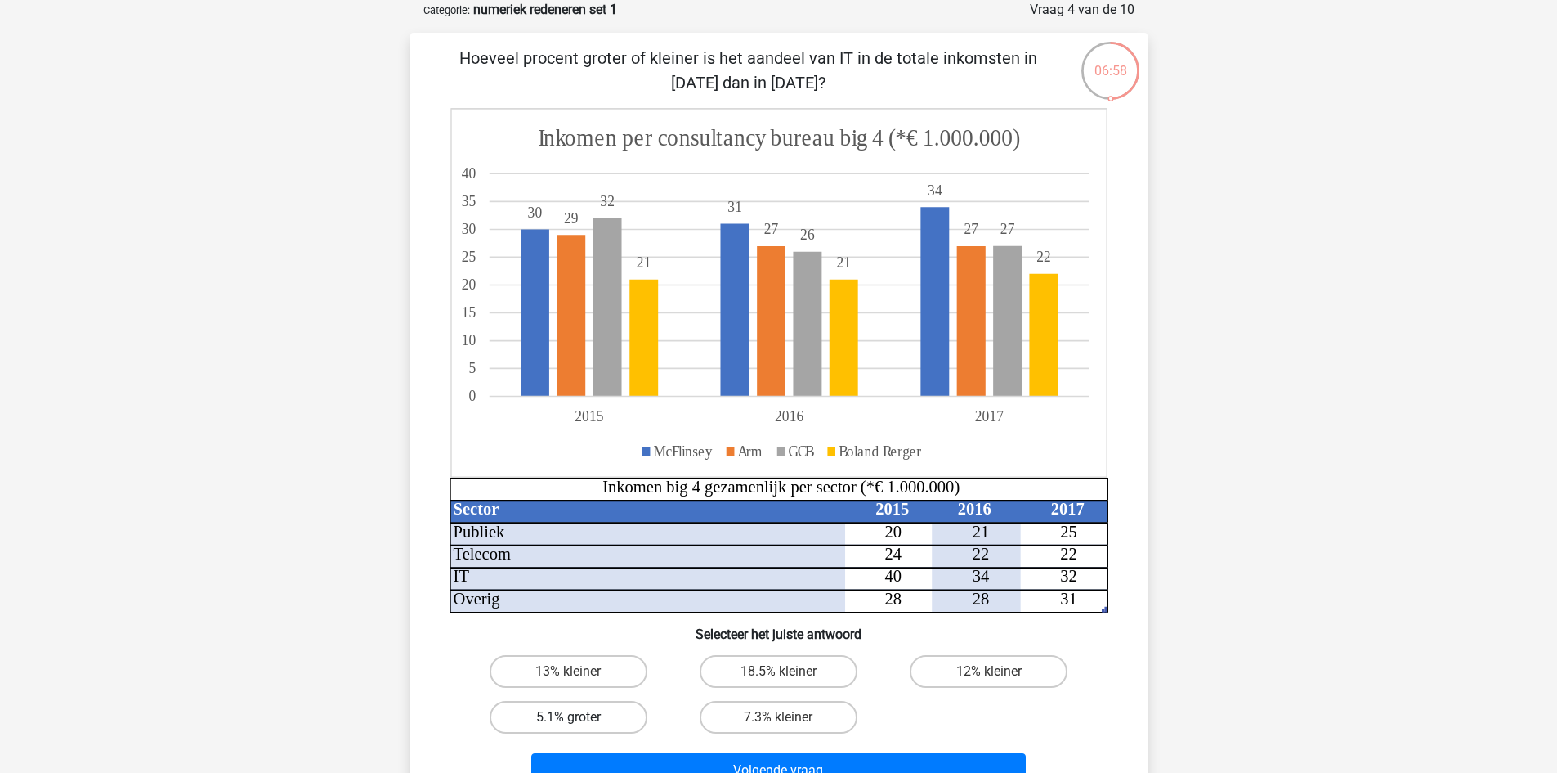
click at [608, 715] on label "5.1% groter" at bounding box center [569, 717] width 158 height 33
click at [579, 717] on input "5.1% groter" at bounding box center [573, 722] width 11 height 11
radio input "true"
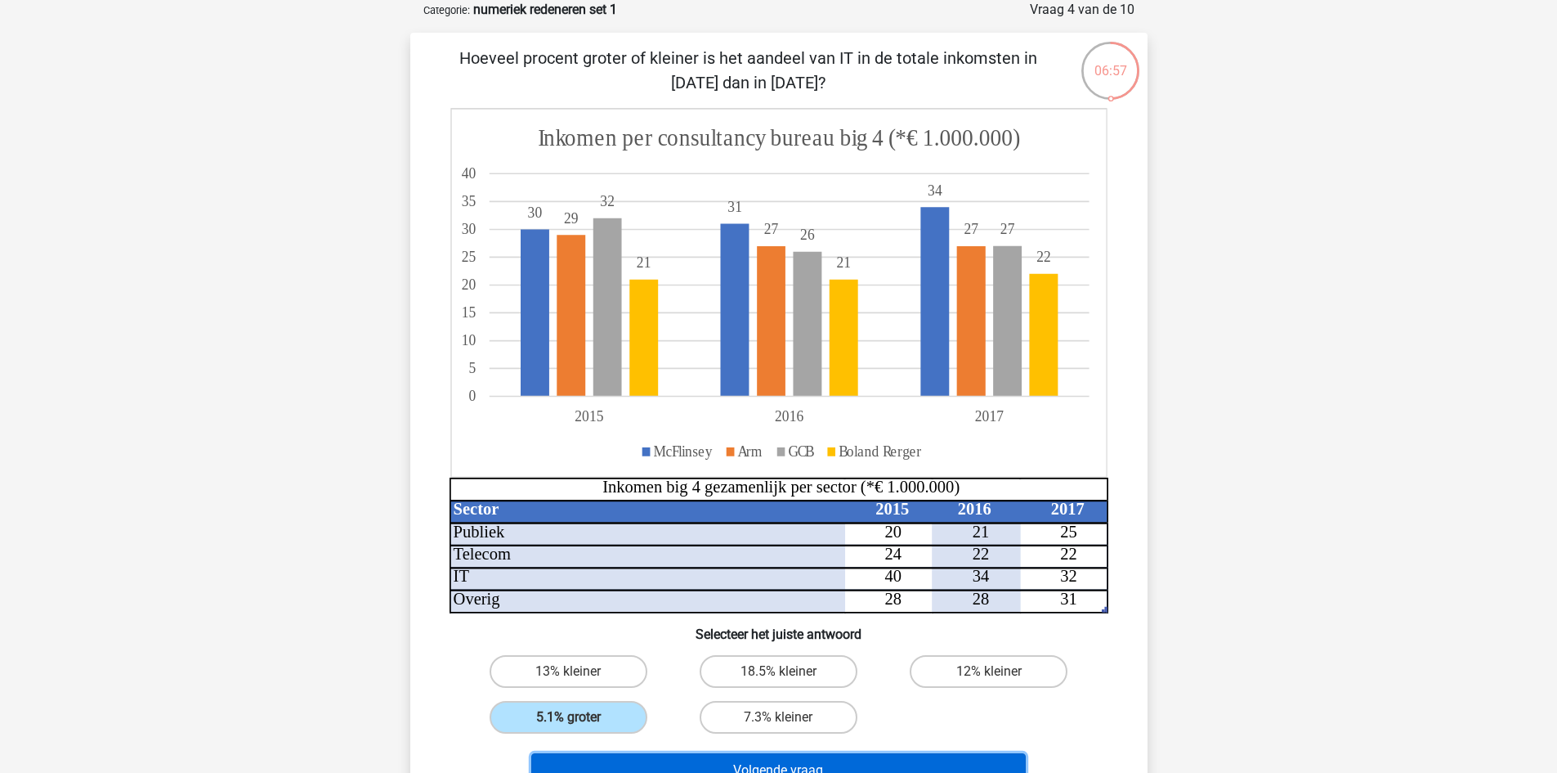
click at [719, 756] on button "Volgende vraag" at bounding box center [778, 770] width 495 height 34
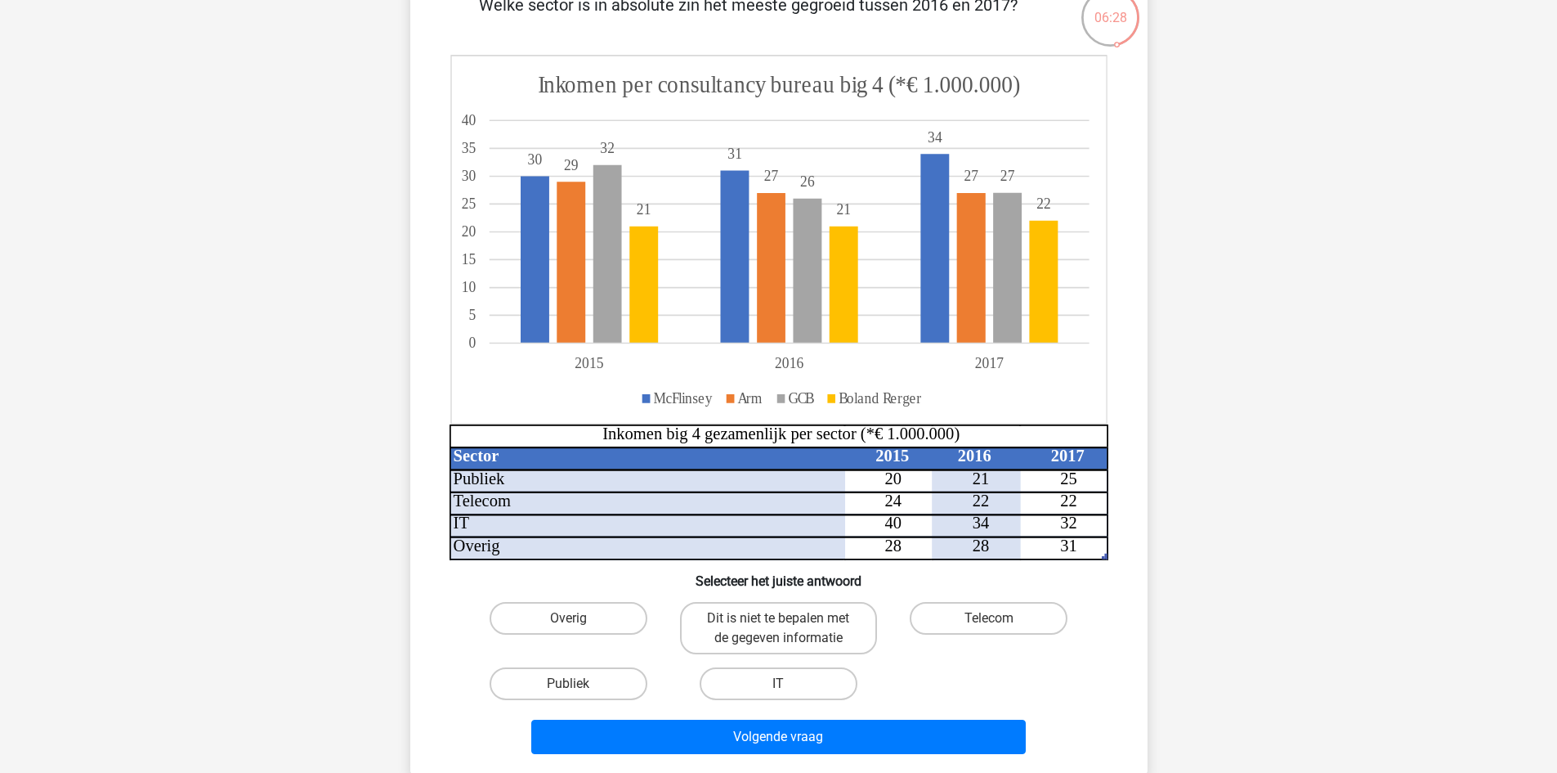
scroll to position [164, 0]
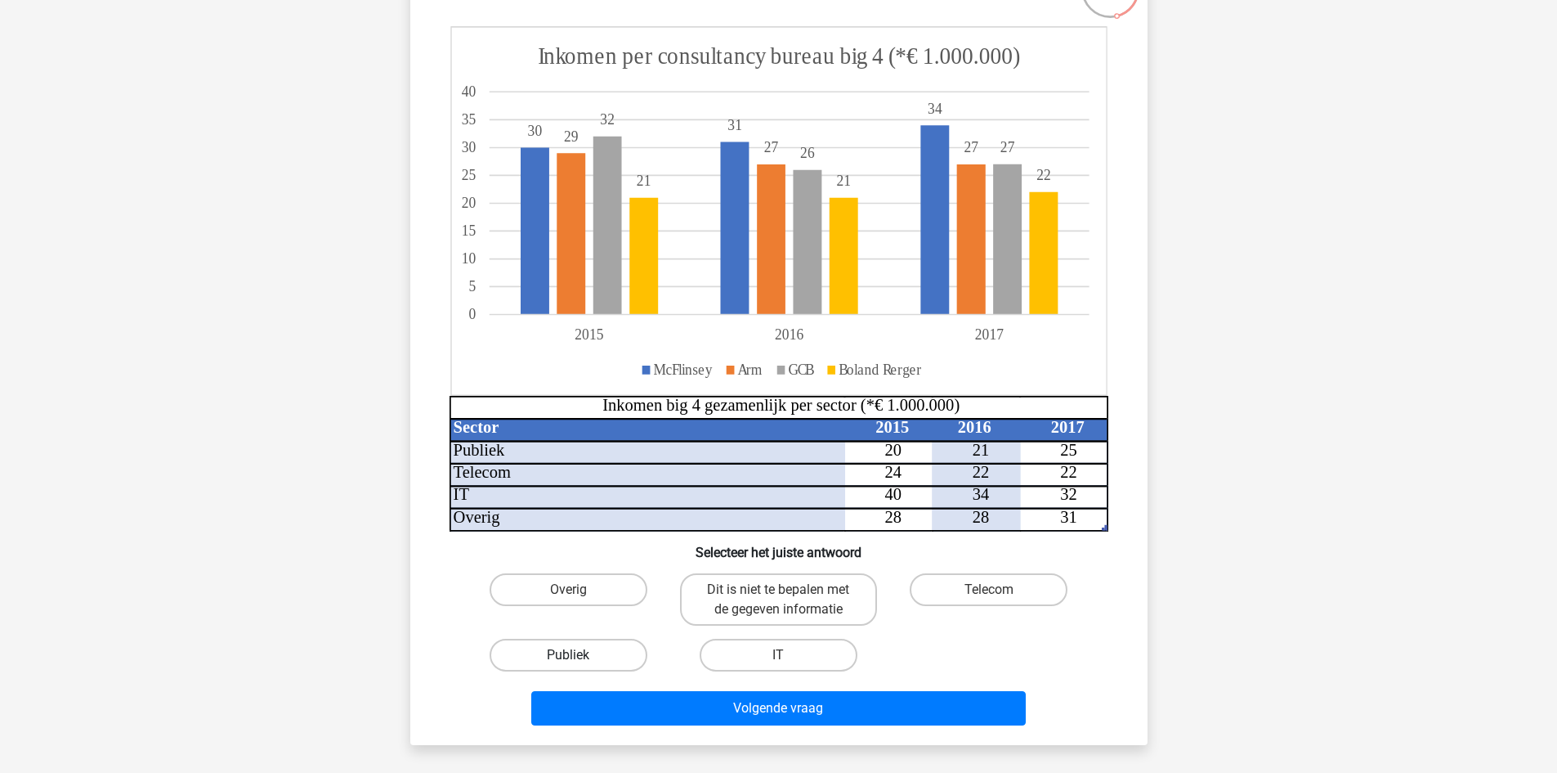
click at [589, 657] on label "Publiek" at bounding box center [569, 655] width 158 height 33
click at [579, 657] on input "Publiek" at bounding box center [573, 660] width 11 height 11
radio input "true"
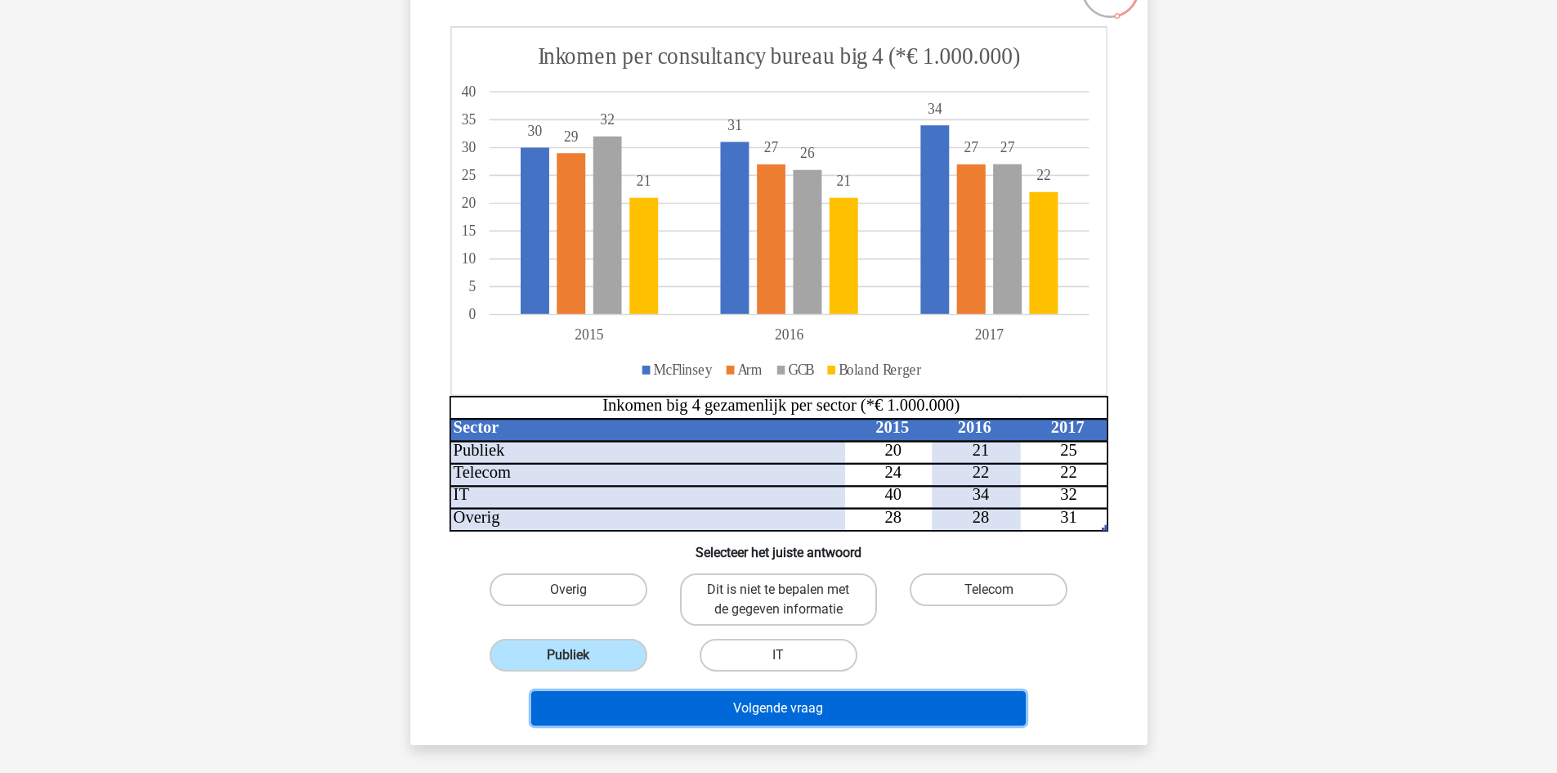
click at [777, 713] on button "Volgende vraag" at bounding box center [778, 708] width 495 height 34
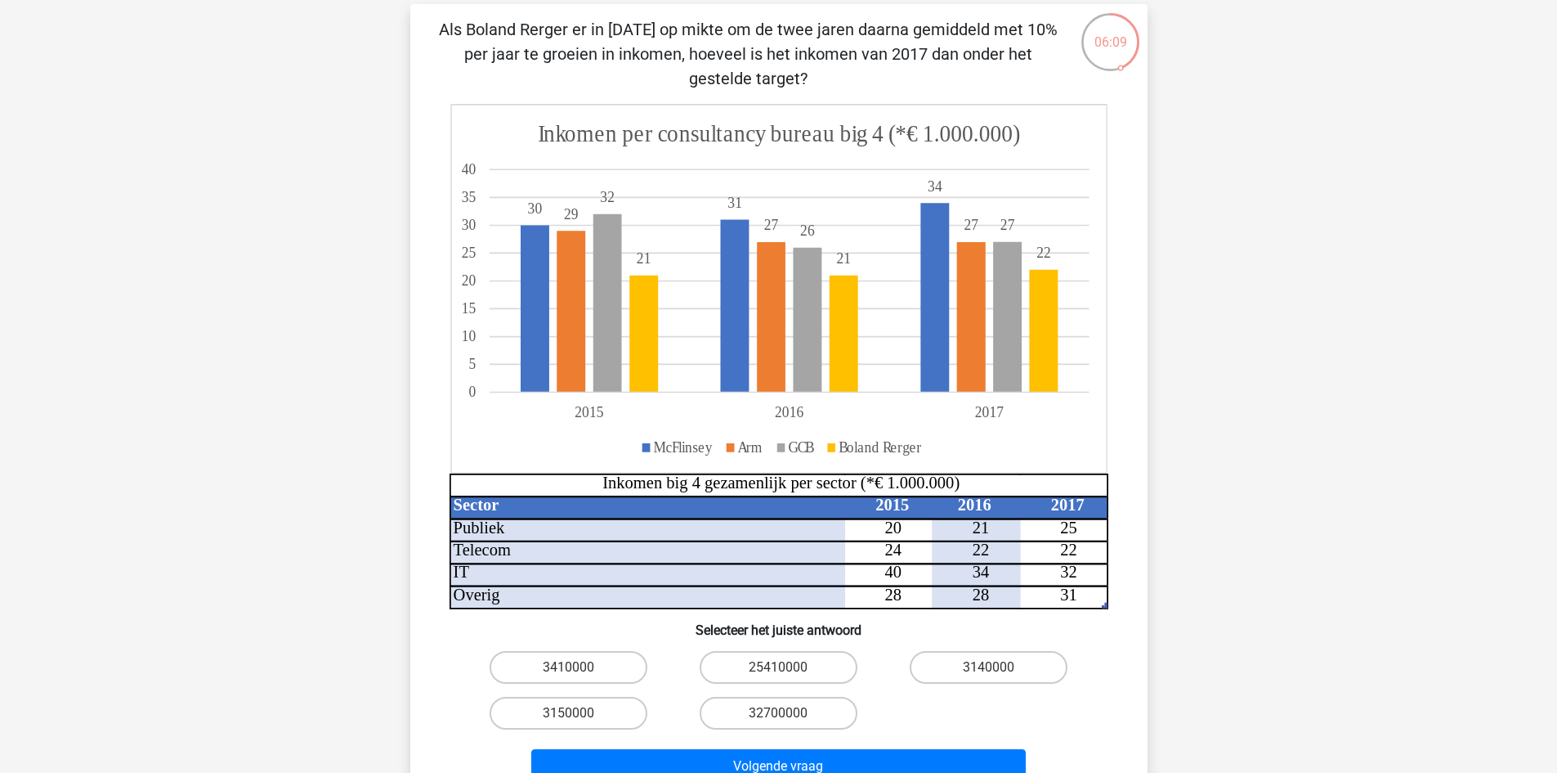
scroll to position [82, 0]
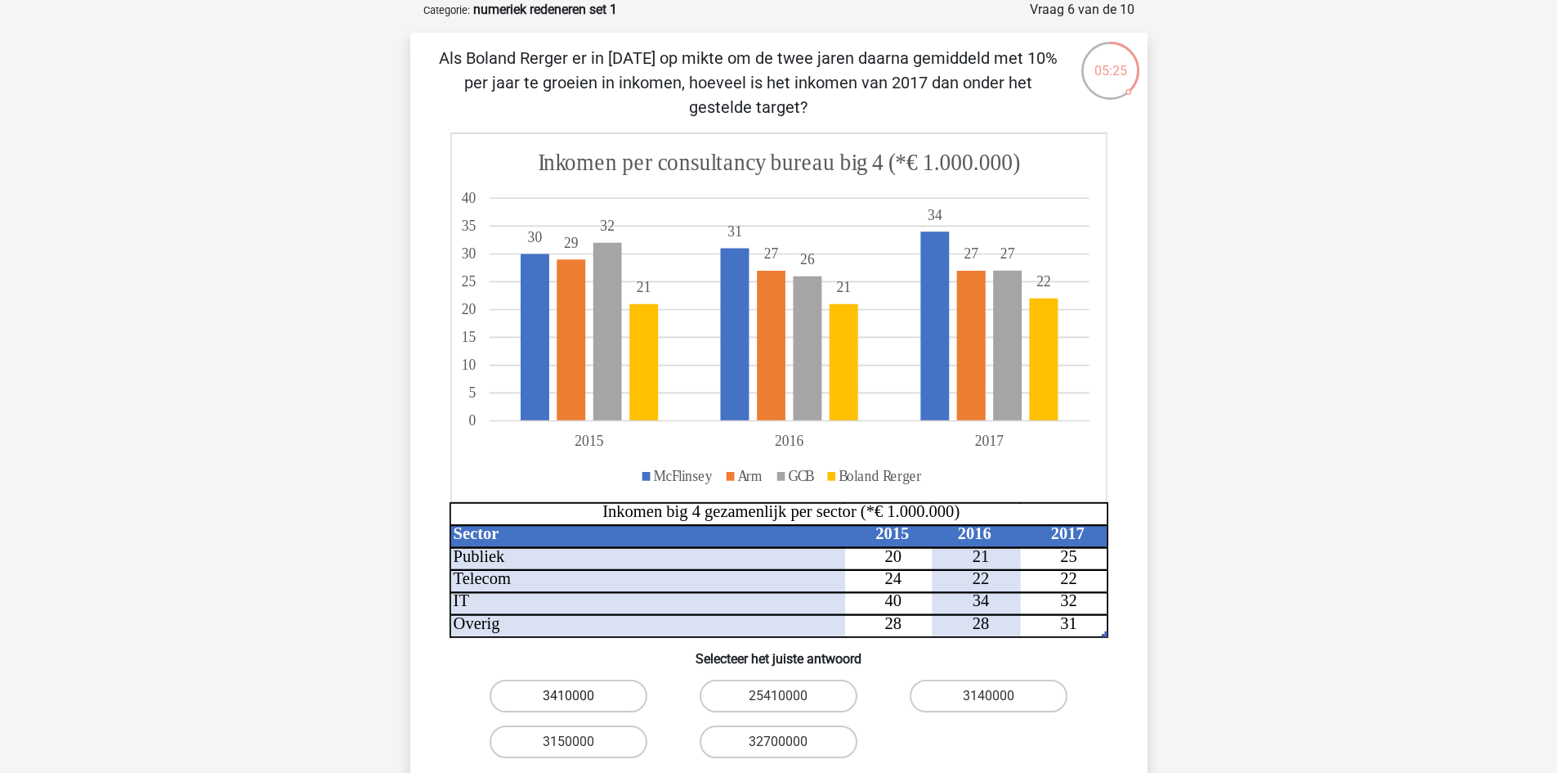
click at [532, 692] on label "3410000" at bounding box center [569, 695] width 158 height 33
click at [568, 696] on input "3410000" at bounding box center [573, 701] width 11 height 11
radio input "true"
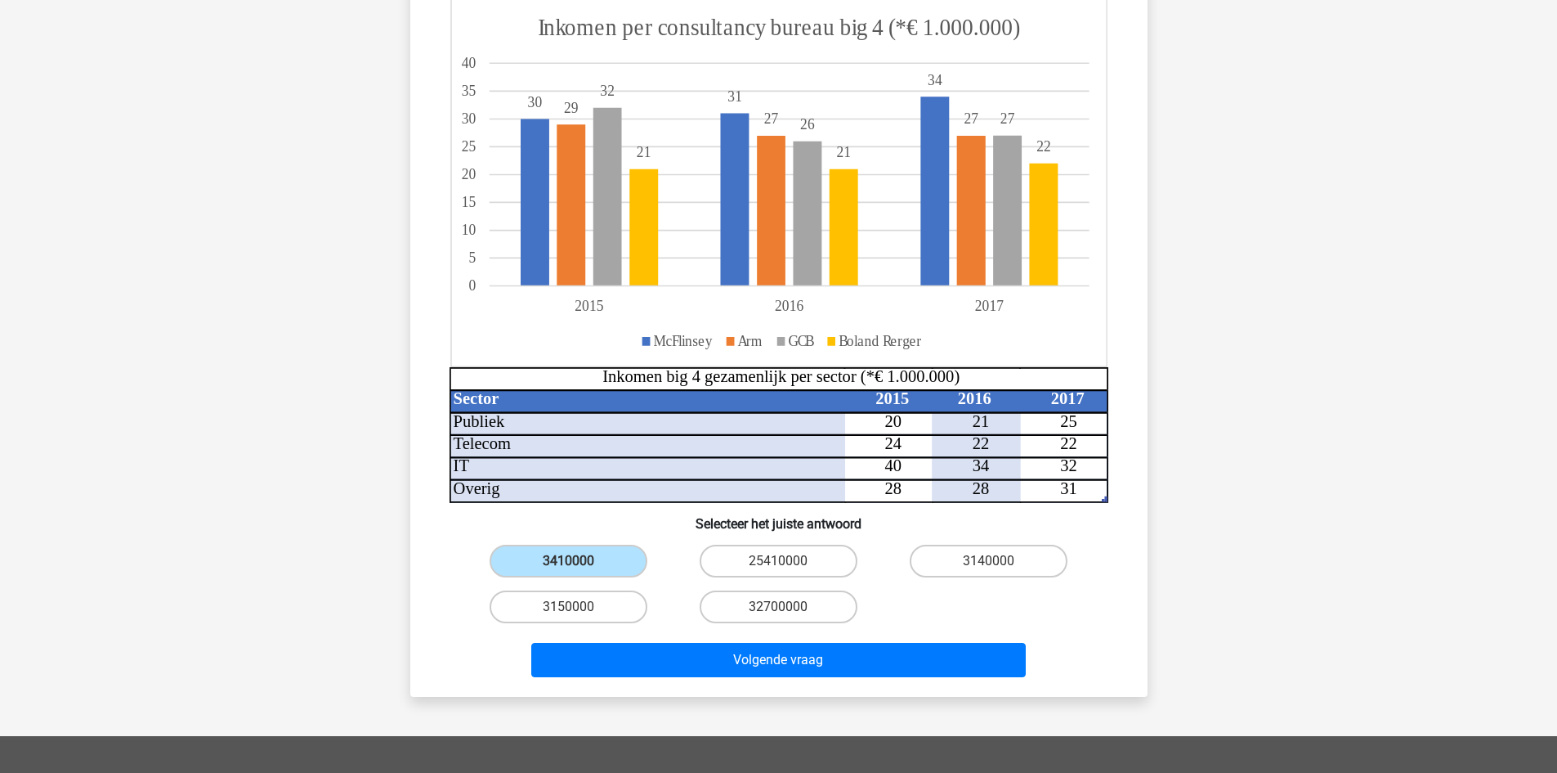
scroll to position [245, 0]
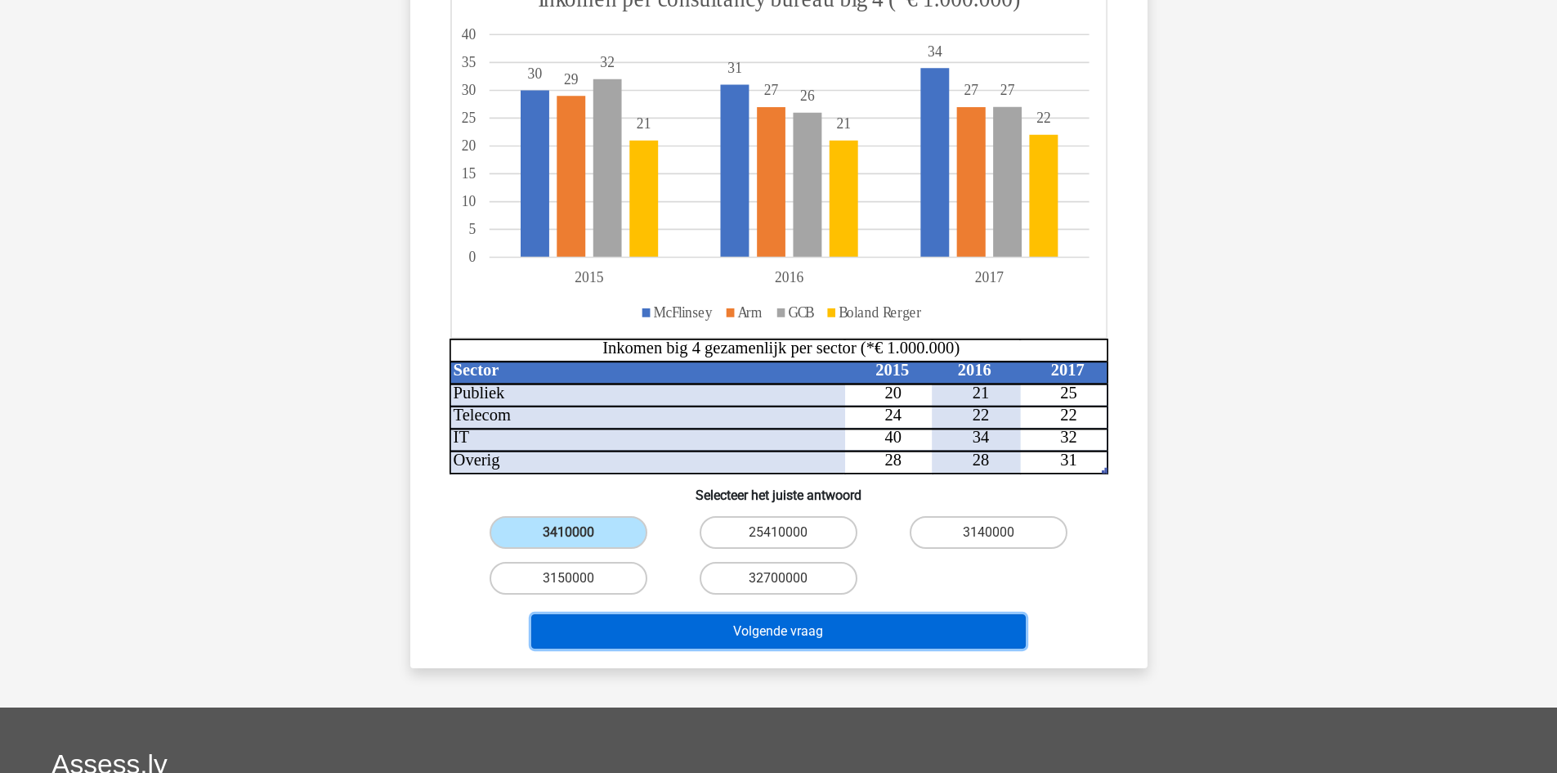
click at [713, 631] on button "Volgende vraag" at bounding box center [778, 631] width 495 height 34
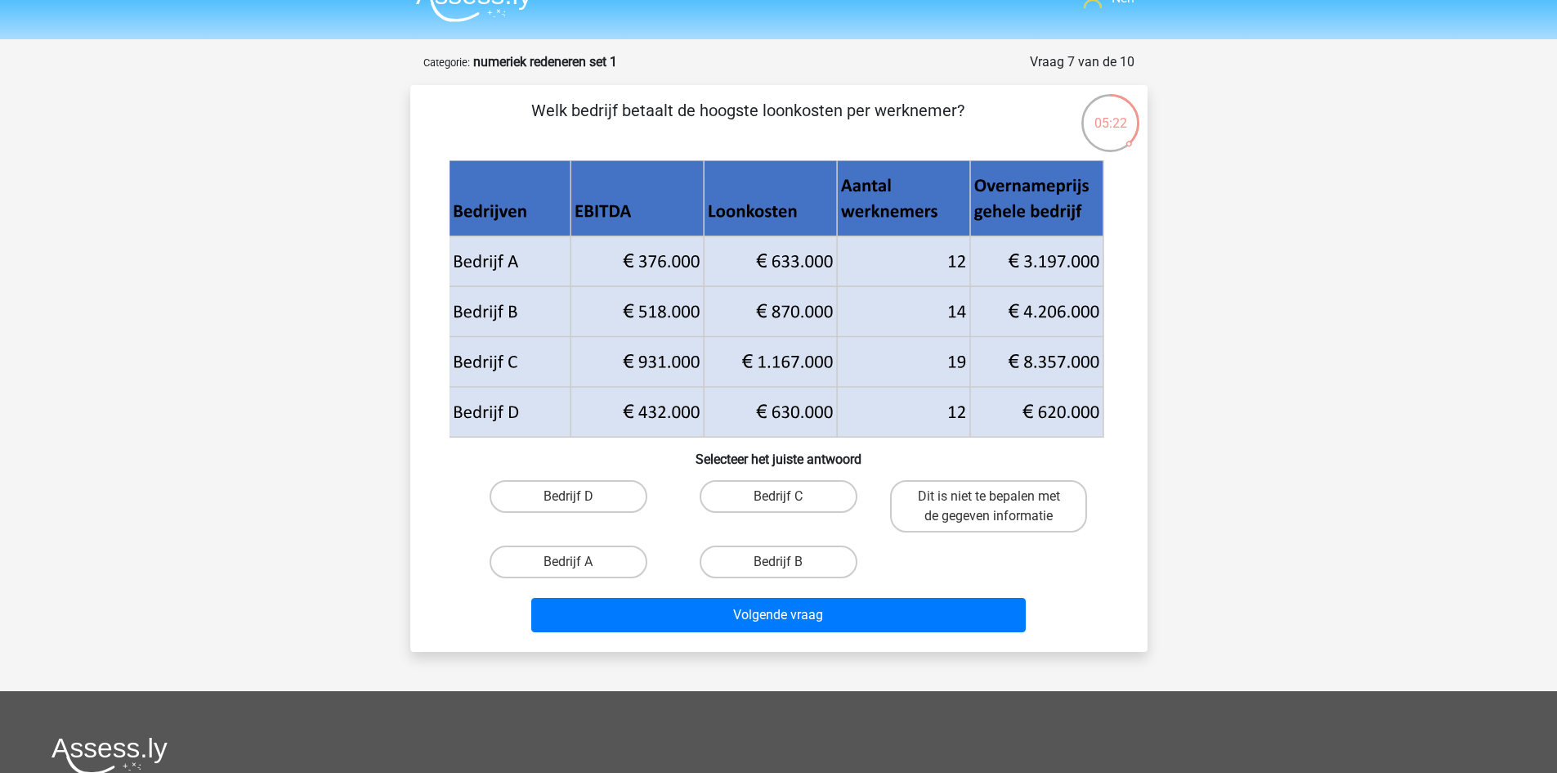
scroll to position [0, 0]
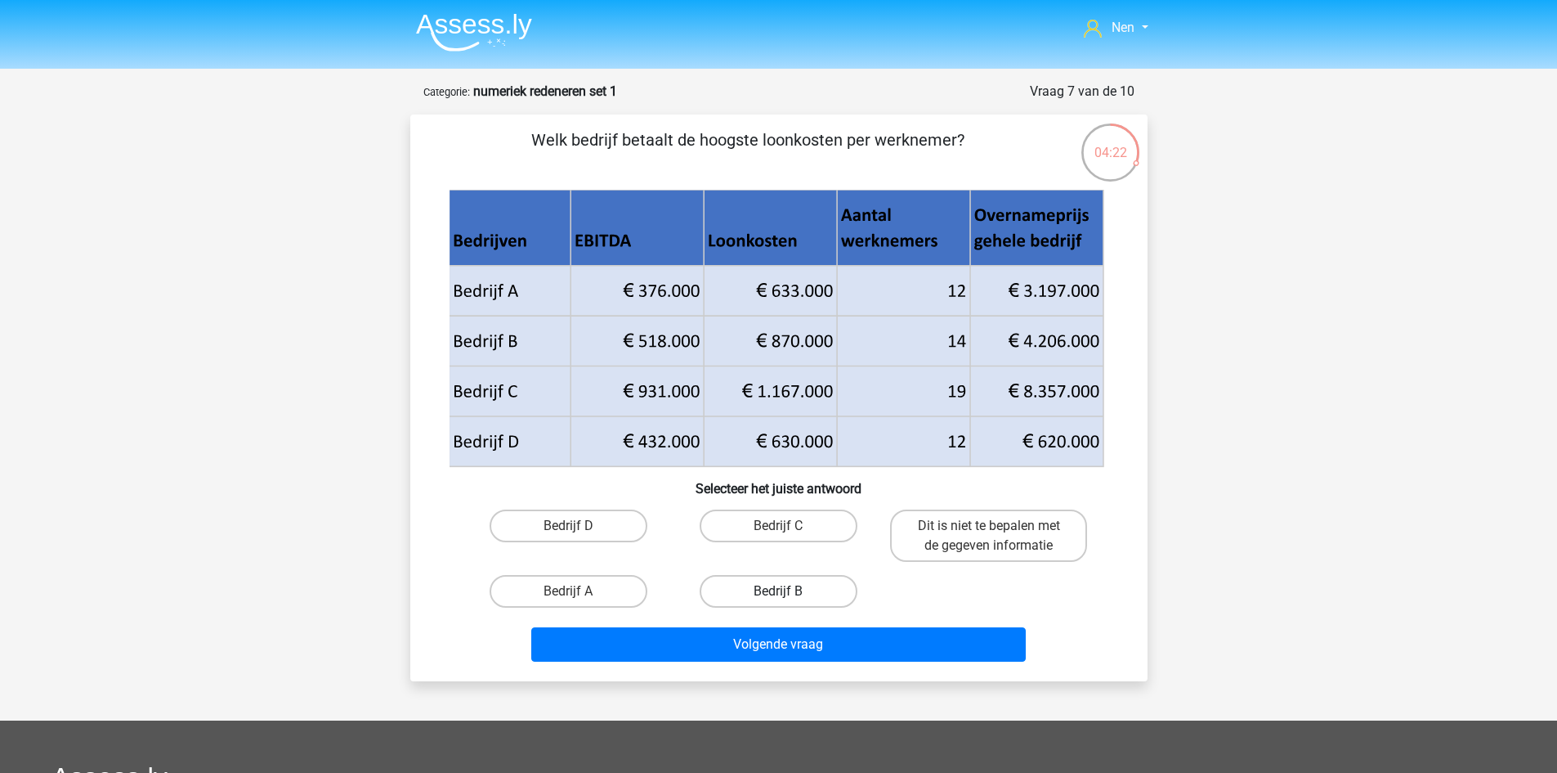
click at [797, 588] on label "Bedrijf B" at bounding box center [779, 591] width 158 height 33
click at [789, 591] on input "Bedrijf B" at bounding box center [783, 596] width 11 height 11
radio input "true"
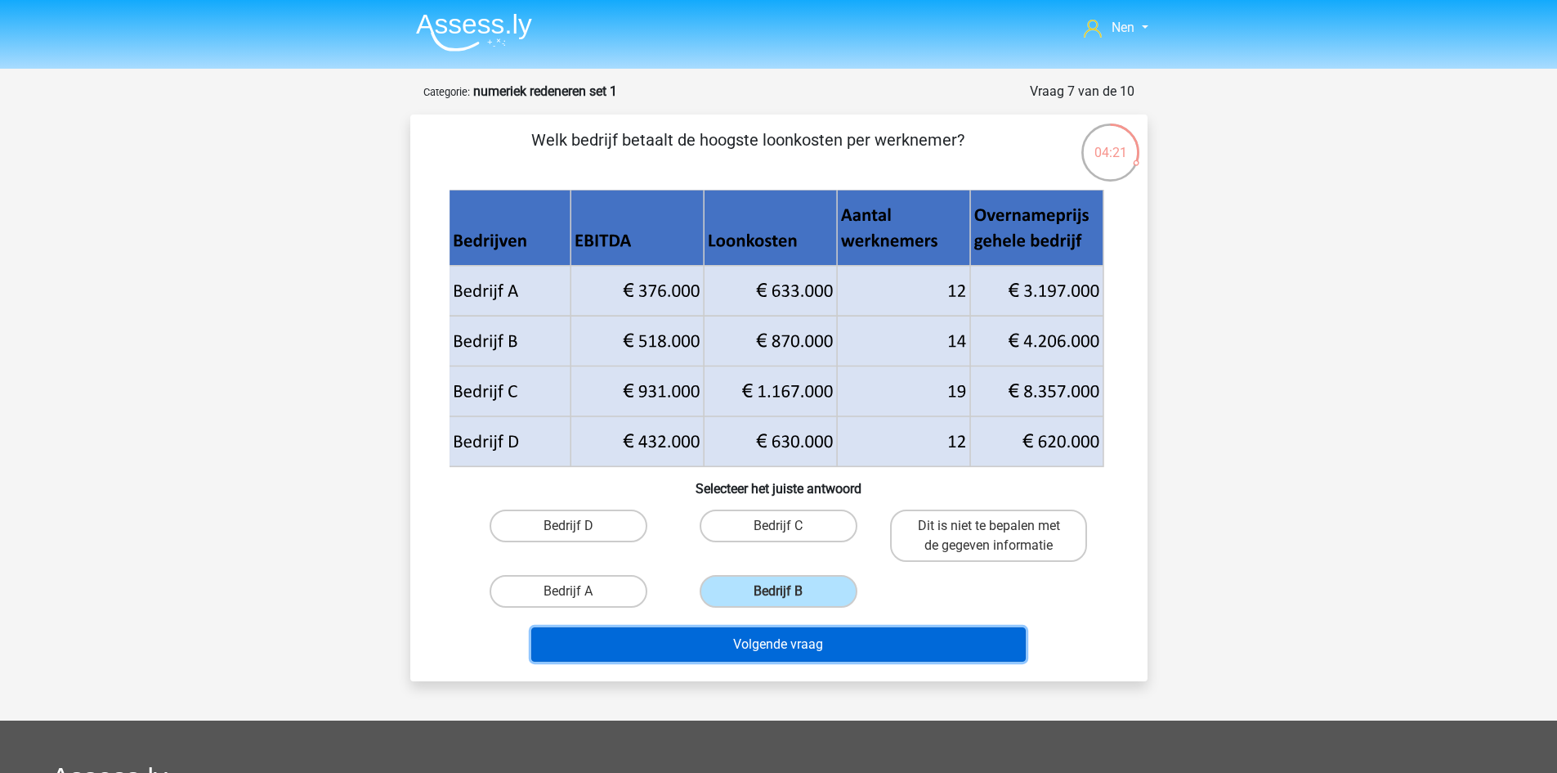
click at [799, 645] on button "Volgende vraag" at bounding box center [778, 644] width 495 height 34
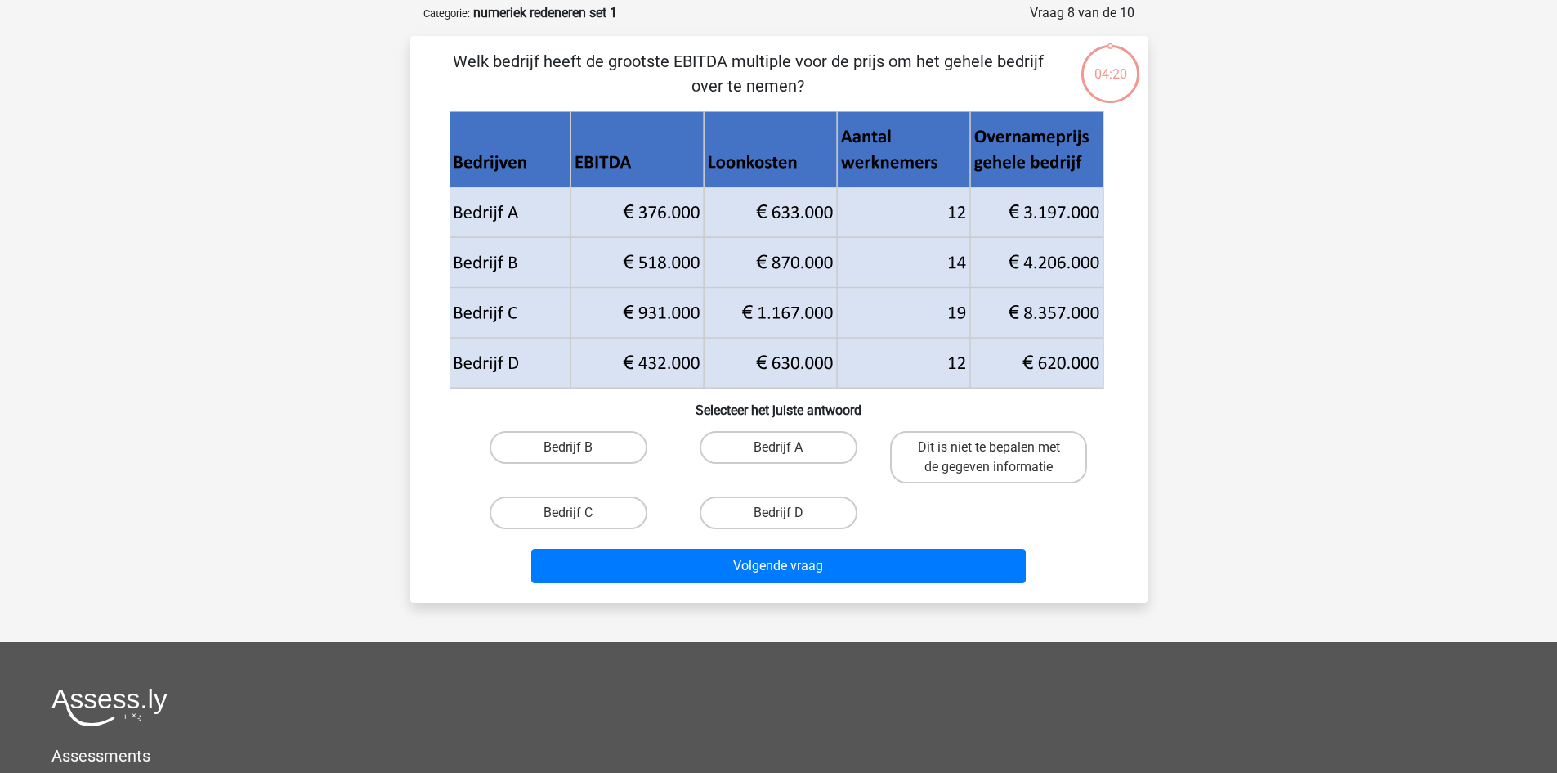
scroll to position [82, 0]
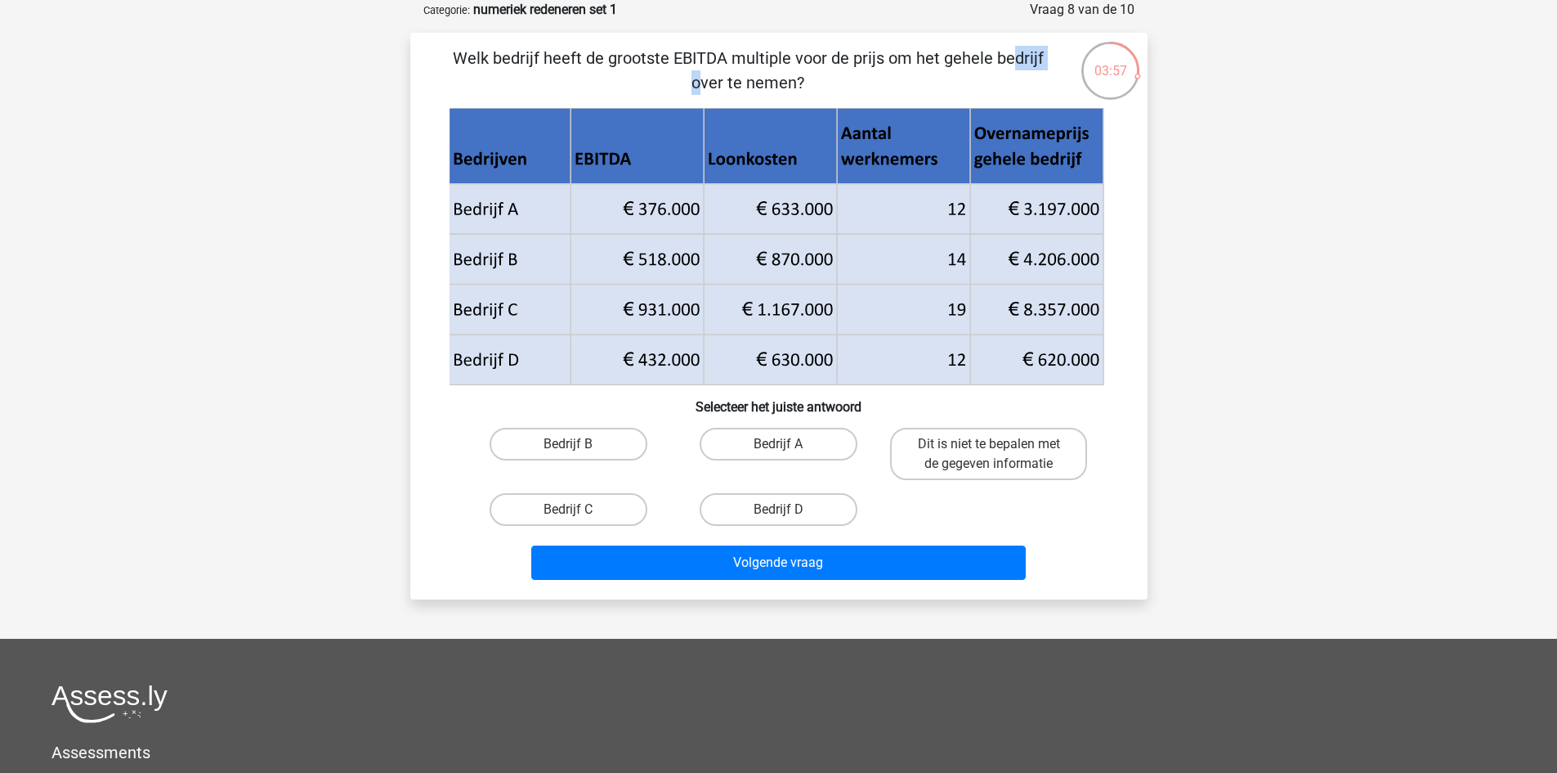
drag, startPoint x: 659, startPoint y: 56, endPoint x: 720, endPoint y: 52, distance: 61.5
click at [720, 52] on p "Welk bedrijf heeft de grootste EBITDA multiple voor de prijs om het gehele bedr…" at bounding box center [749, 70] width 624 height 49
click at [938, 464] on label "Dit is niet te bepalen met de gegeven informatie" at bounding box center [988, 454] width 197 height 52
click at [989, 455] on input "Dit is niet te bepalen met de gegeven informatie" at bounding box center [994, 449] width 11 height 11
radio input "true"
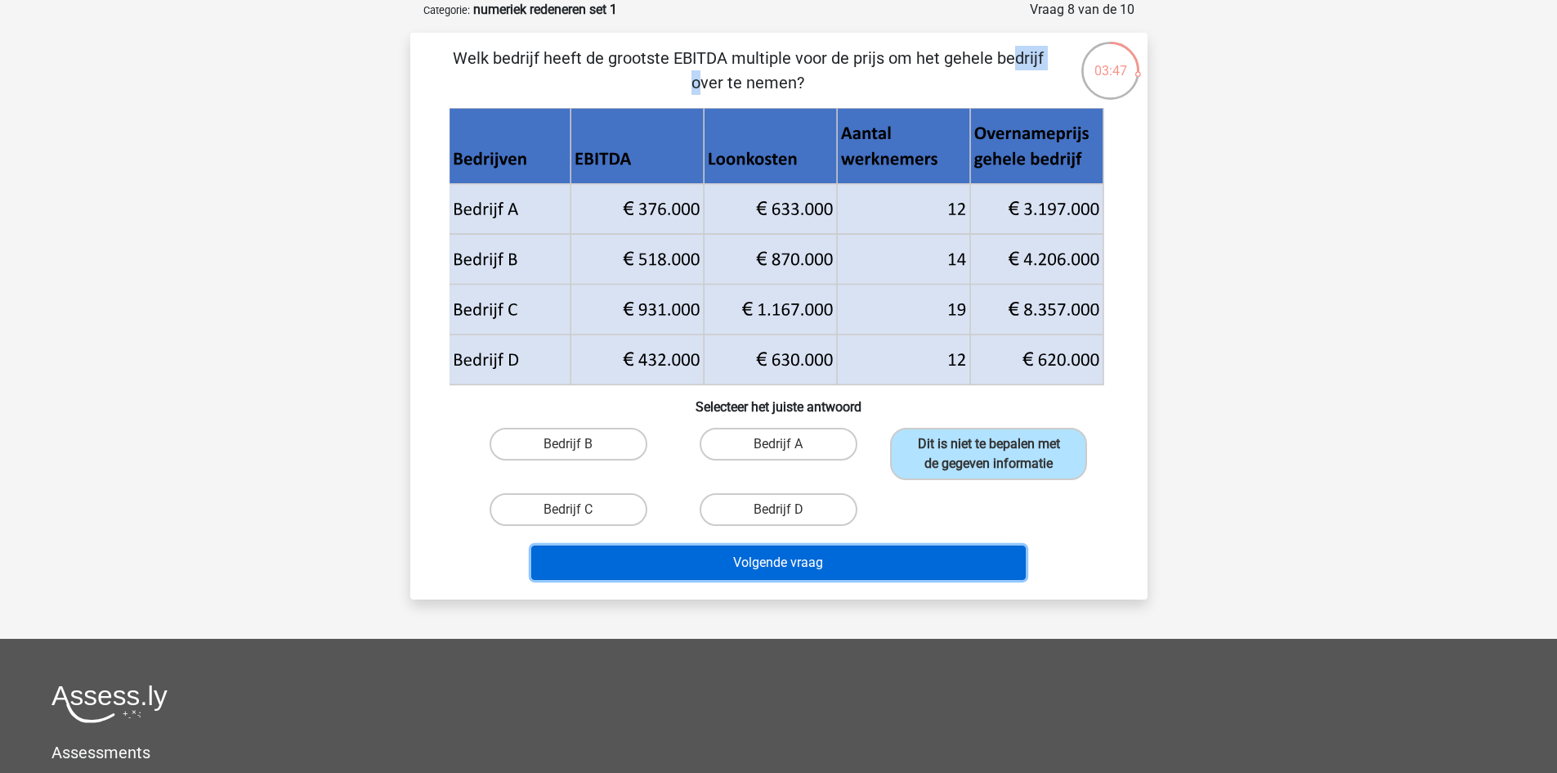
click at [886, 555] on button "Volgende vraag" at bounding box center [778, 562] width 495 height 34
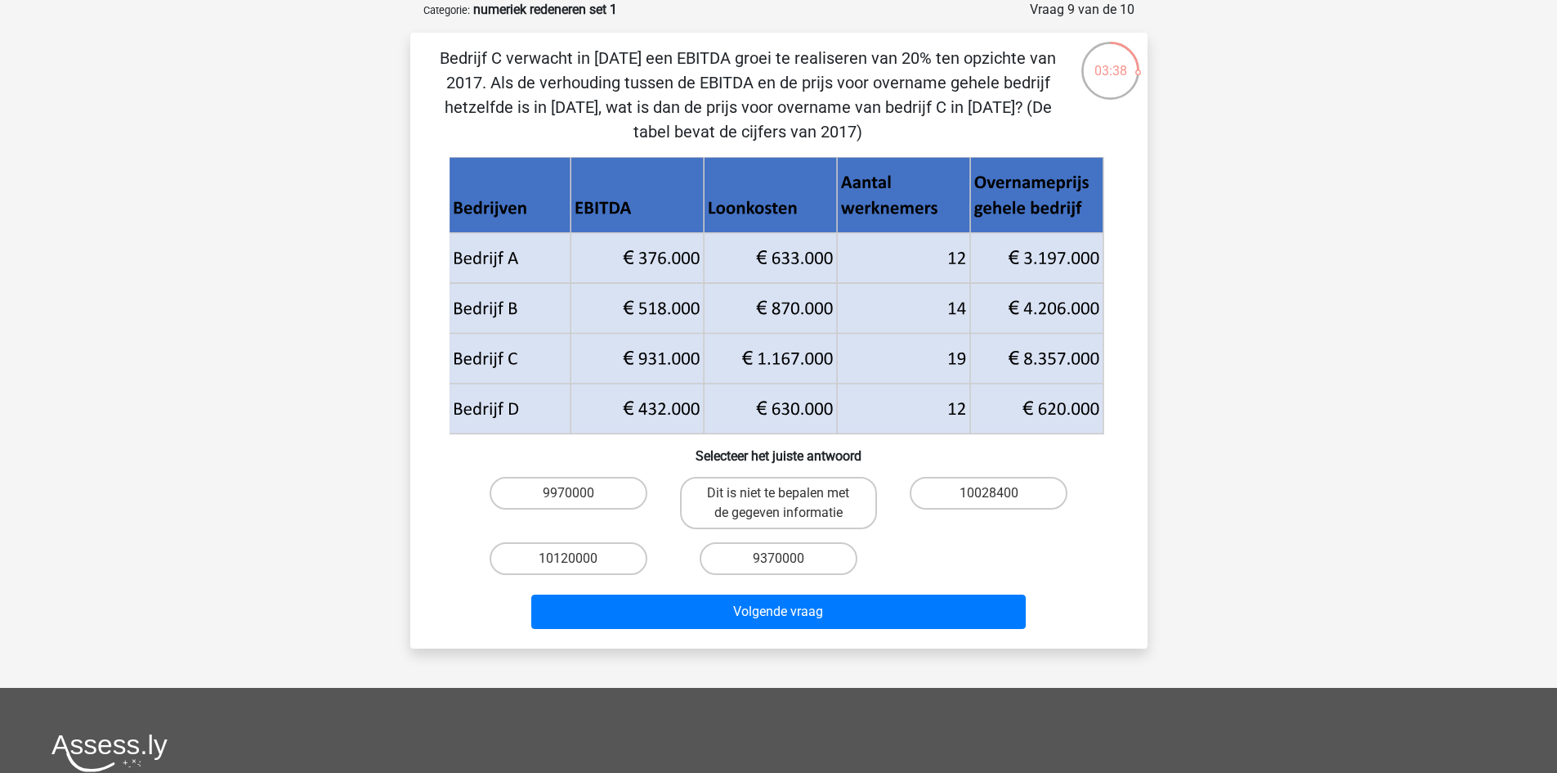
click at [648, 353] on icon at bounding box center [776, 384] width 655 height 101
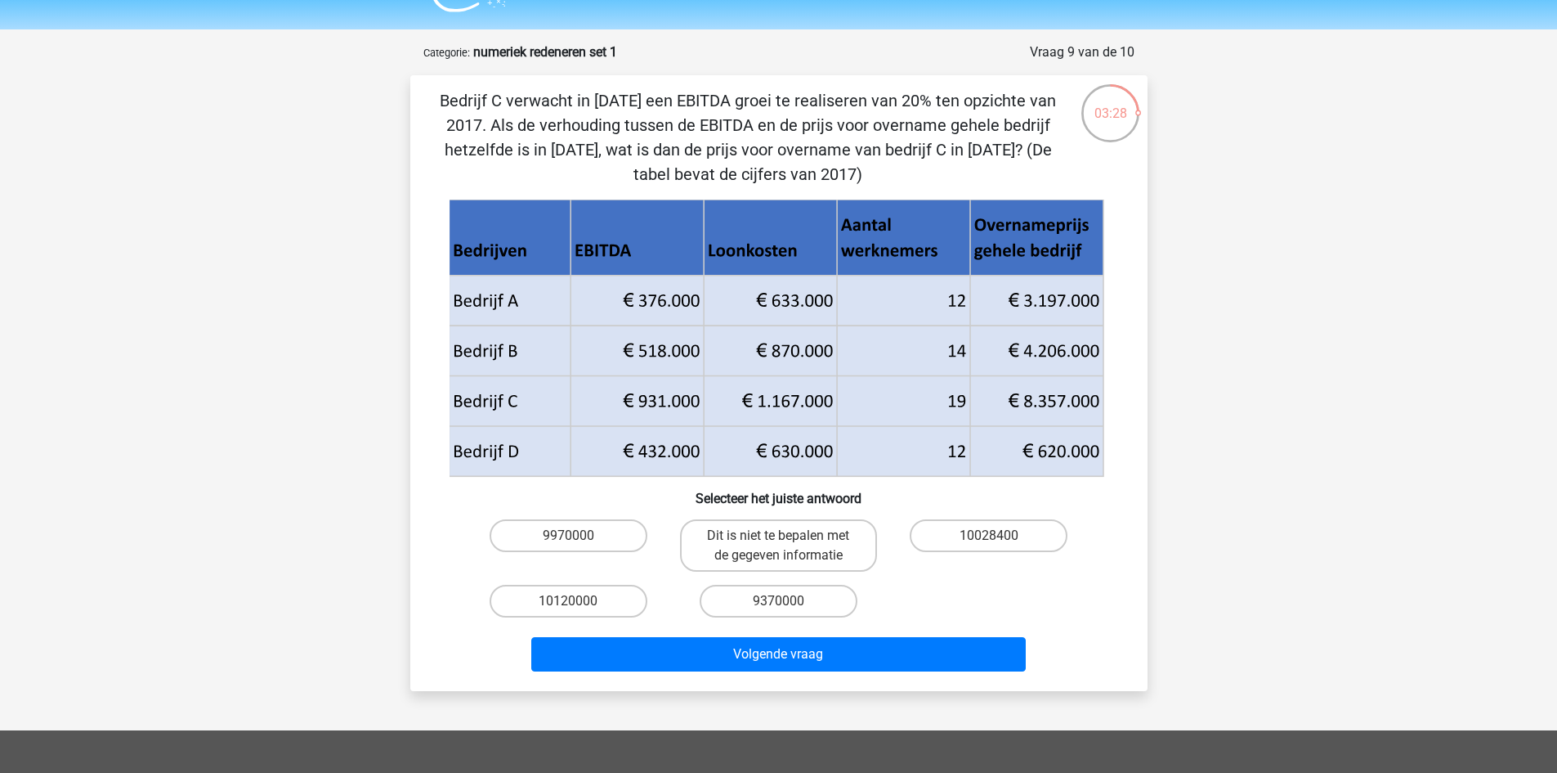
scroll to position [0, 0]
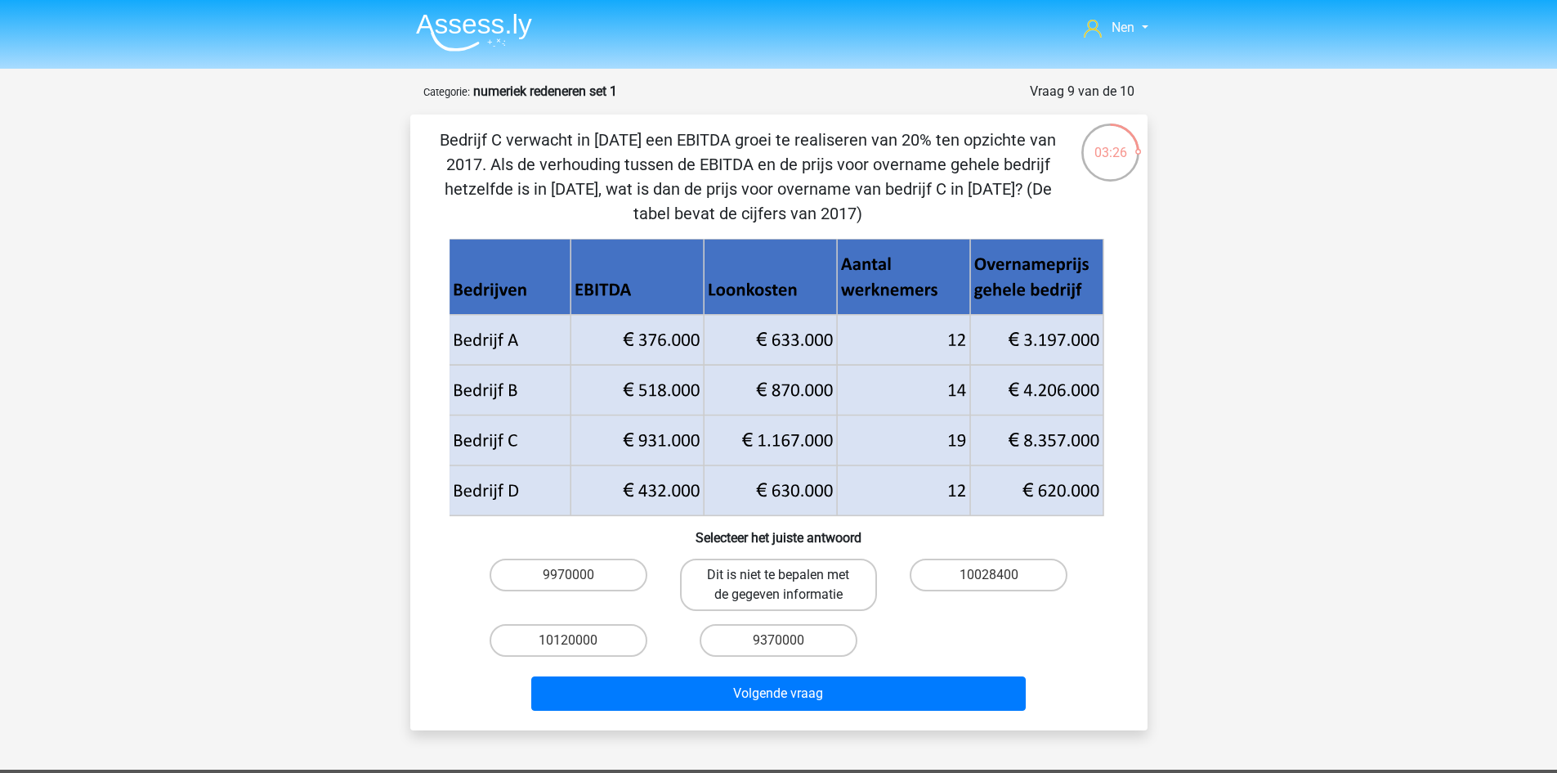
click at [772, 581] on label "Dit is niet te bepalen met de gegeven informatie" at bounding box center [778, 584] width 197 height 52
click at [778, 581] on input "Dit is niet te bepalen met de gegeven informatie" at bounding box center [783, 580] width 11 height 11
radio input "true"
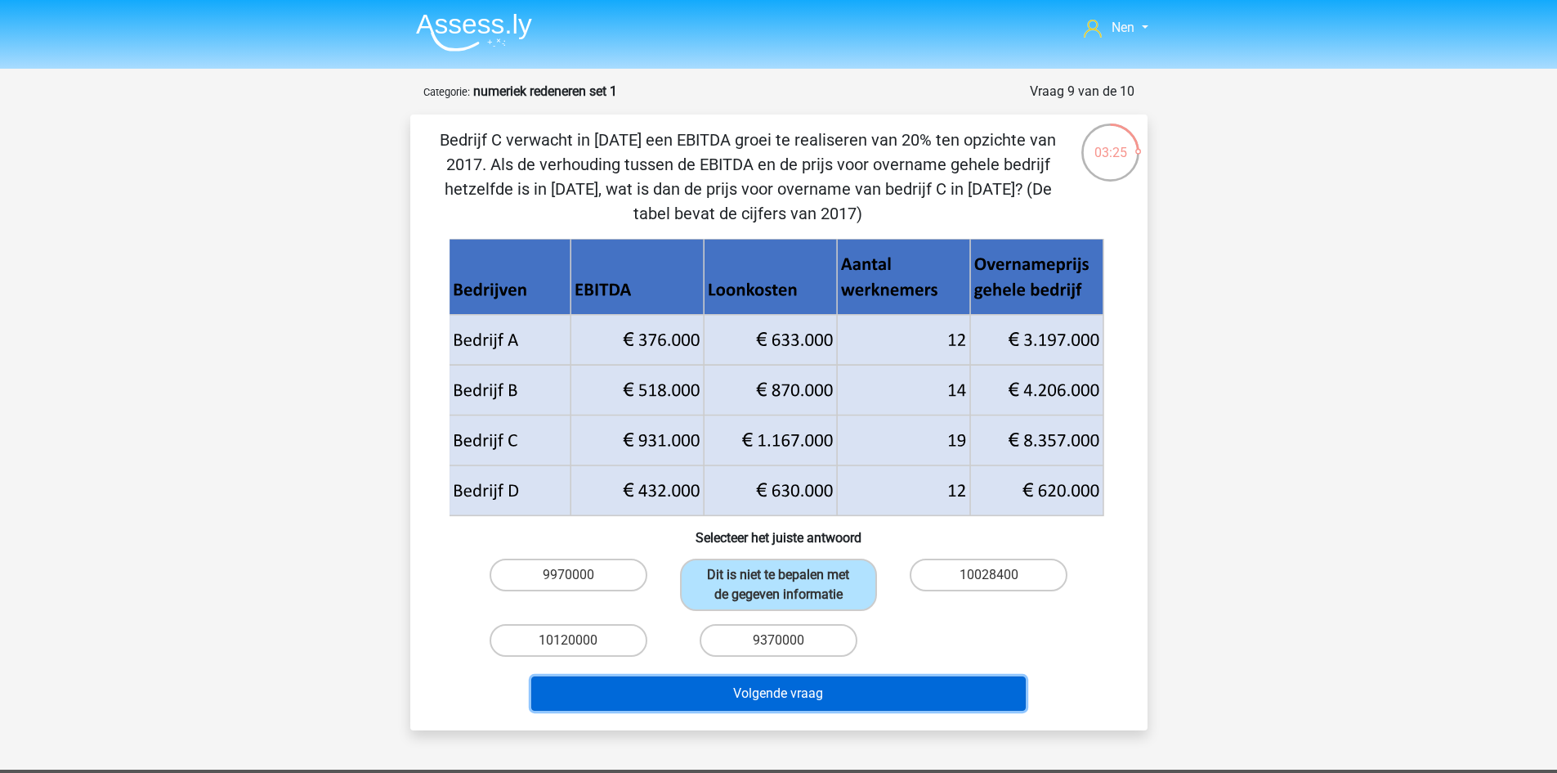
click at [806, 696] on button "Volgende vraag" at bounding box center [778, 693] width 495 height 34
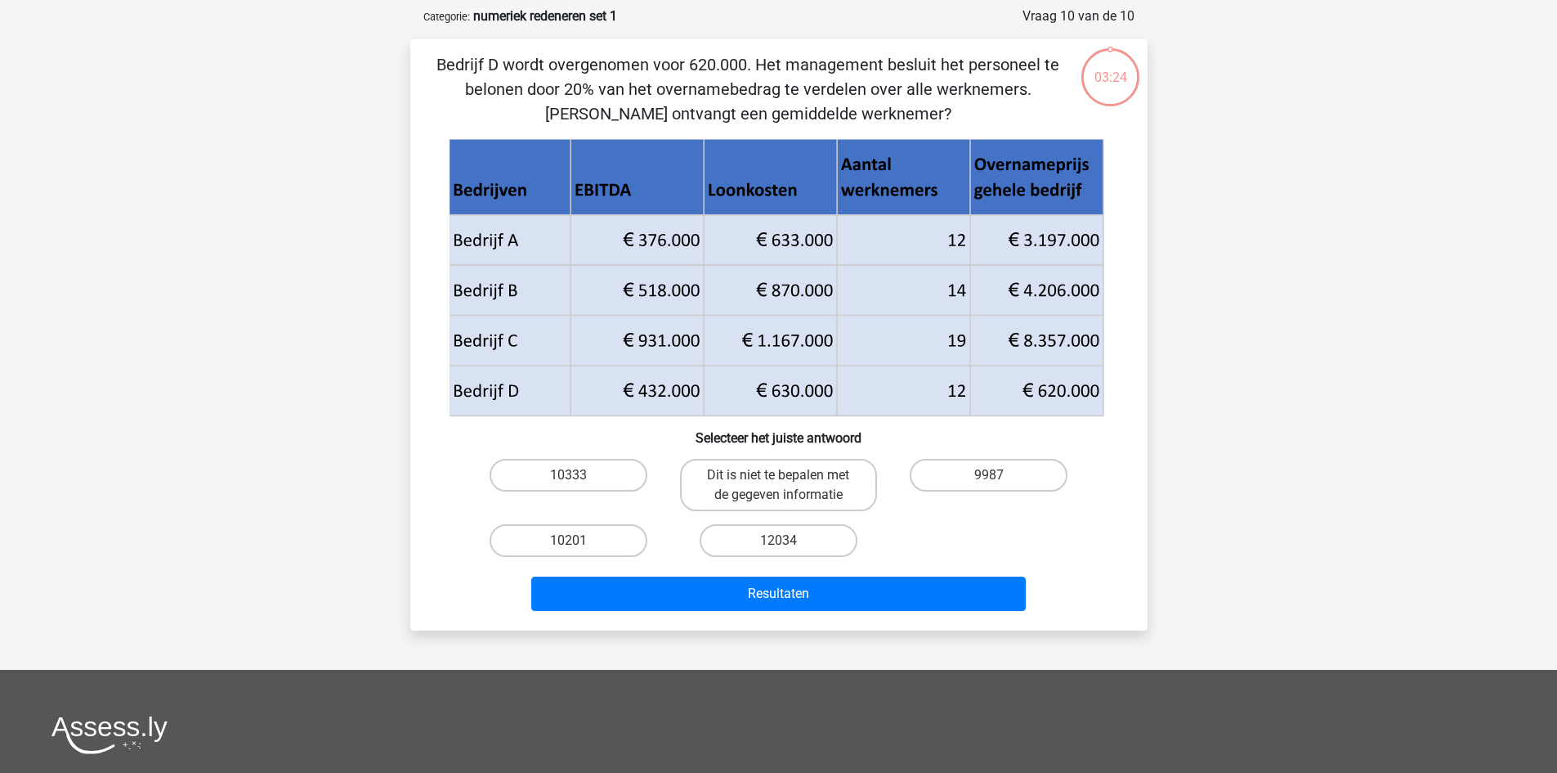
scroll to position [82, 0]
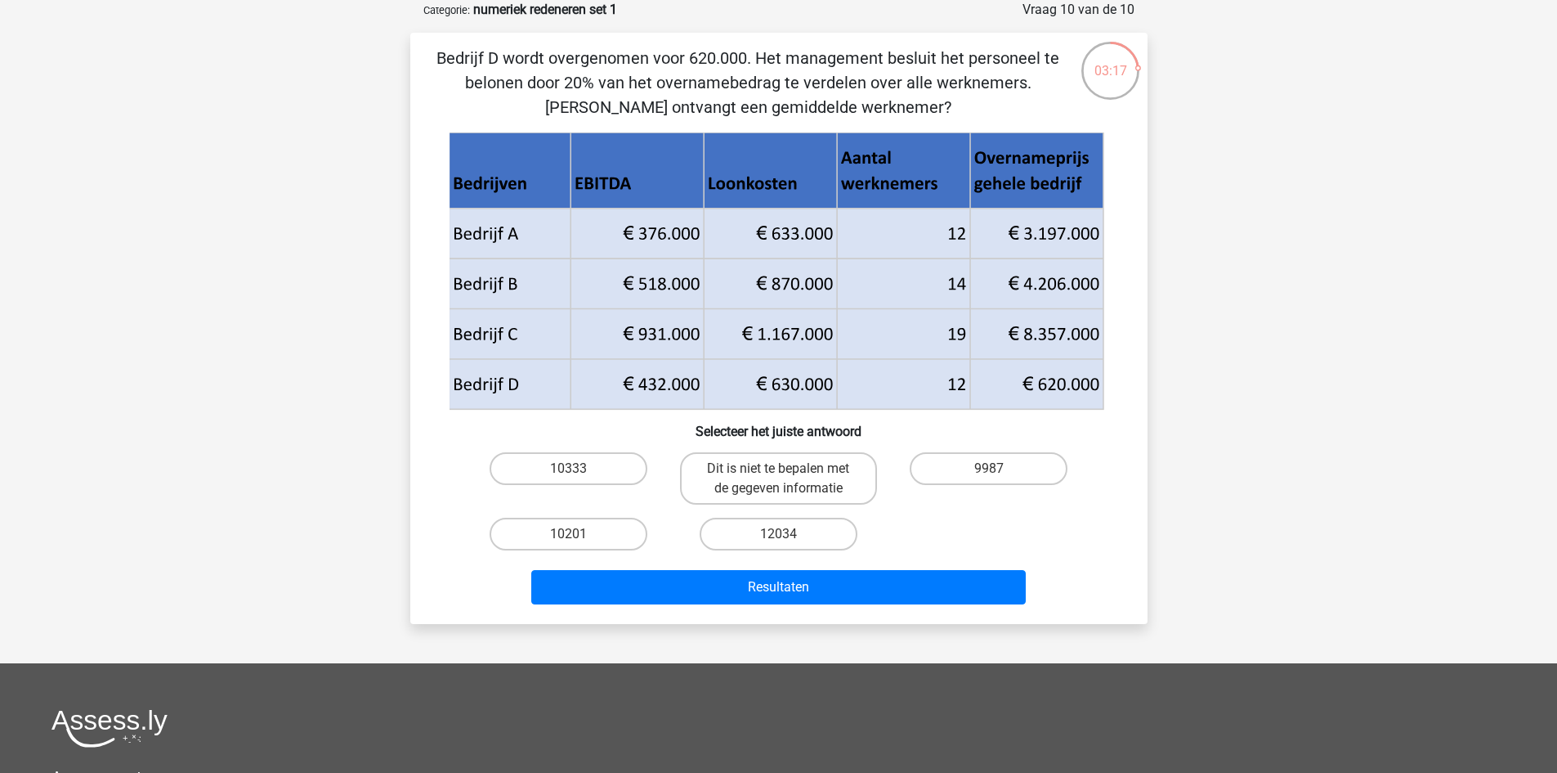
click at [634, 386] on icon at bounding box center [776, 359] width 655 height 101
click at [746, 477] on label "Dit is niet te bepalen met de gegeven informatie" at bounding box center [778, 478] width 197 height 52
click at [778, 477] on input "Dit is niet te bepalen met de gegeven informatie" at bounding box center [783, 473] width 11 height 11
radio input "true"
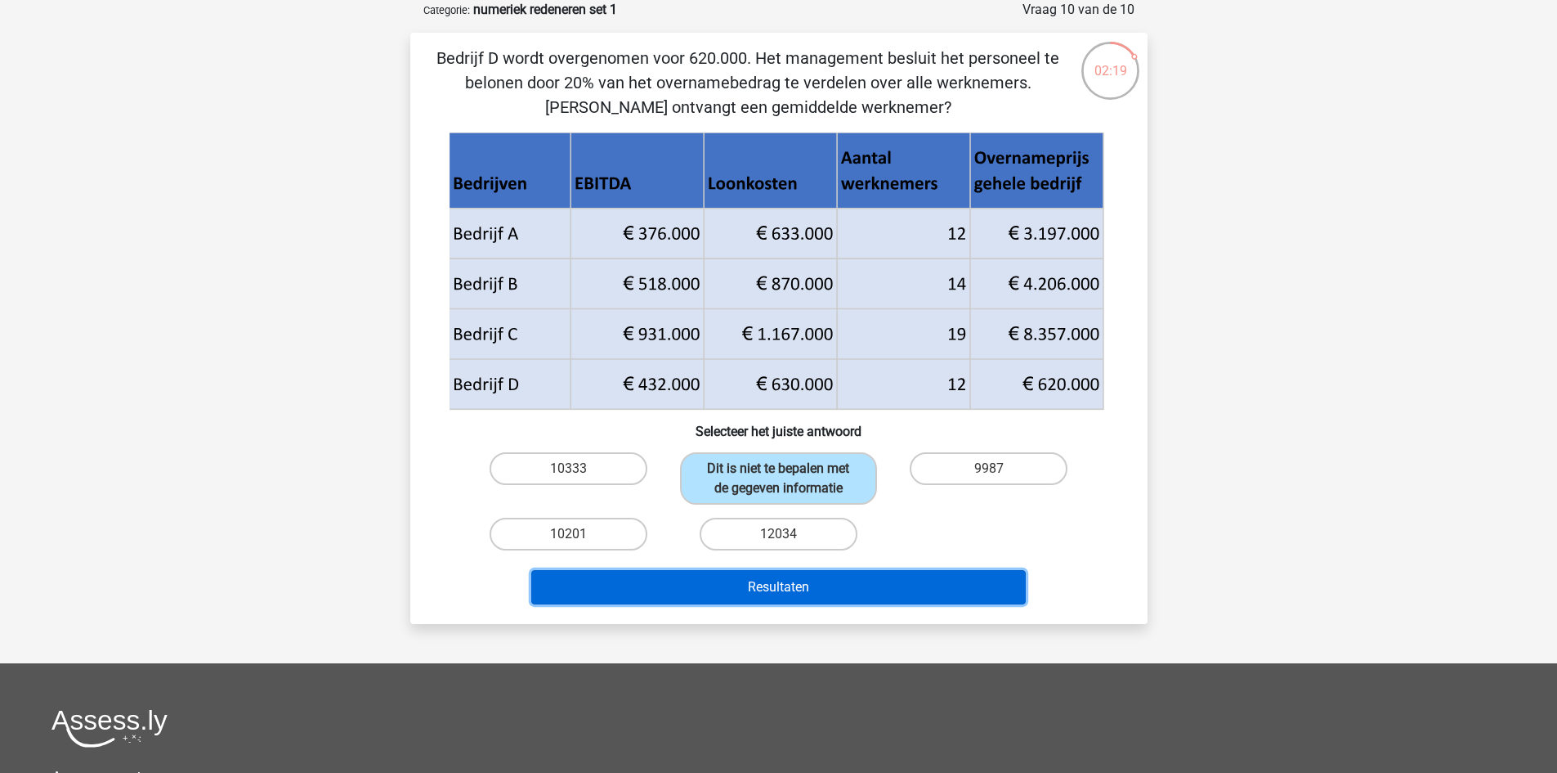
click at [781, 585] on button "Resultaten" at bounding box center [778, 587] width 495 height 34
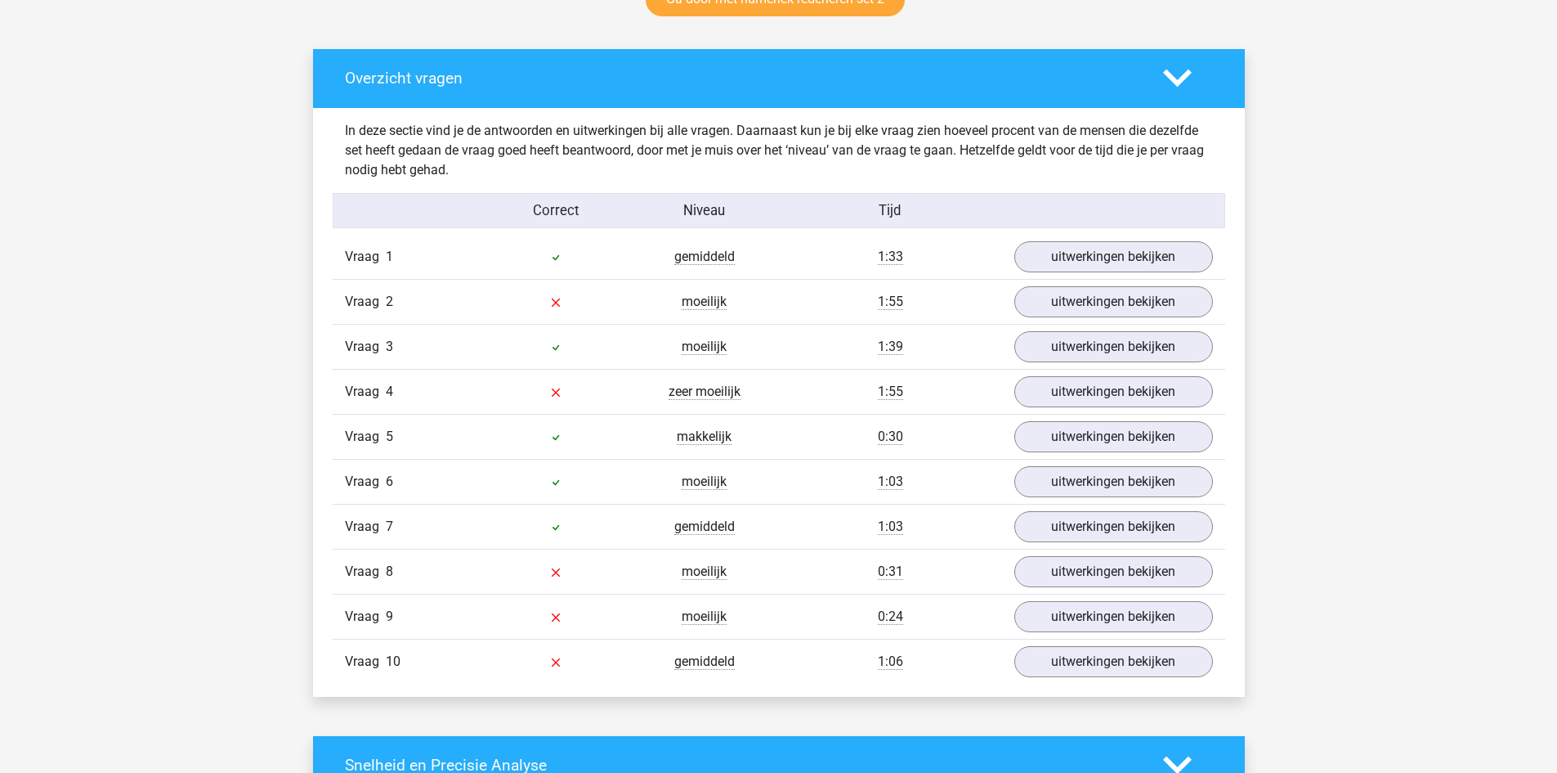
scroll to position [899, 0]
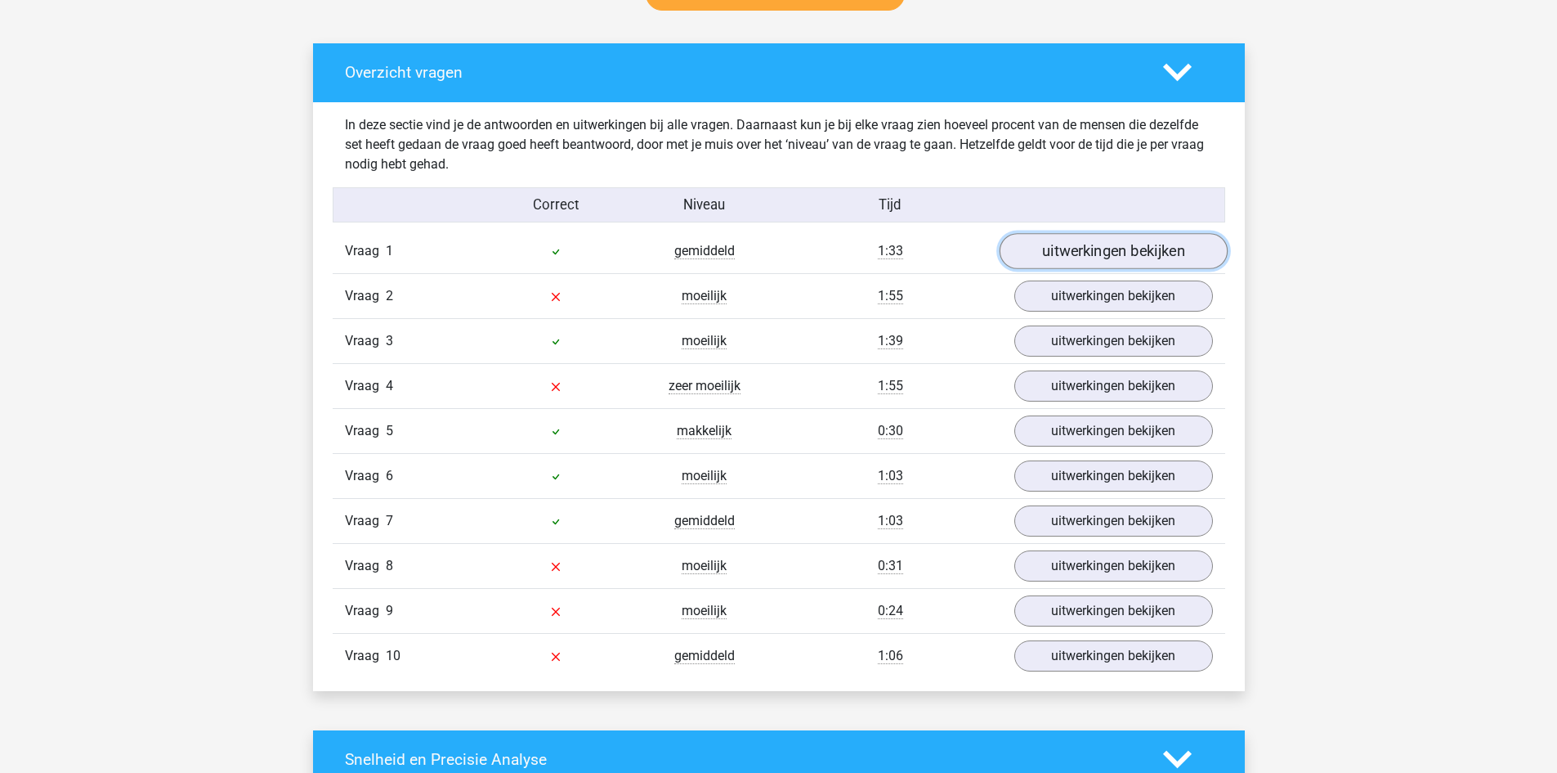
click at [1083, 239] on link "uitwerkingen bekijken" at bounding box center [1113, 251] width 228 height 36
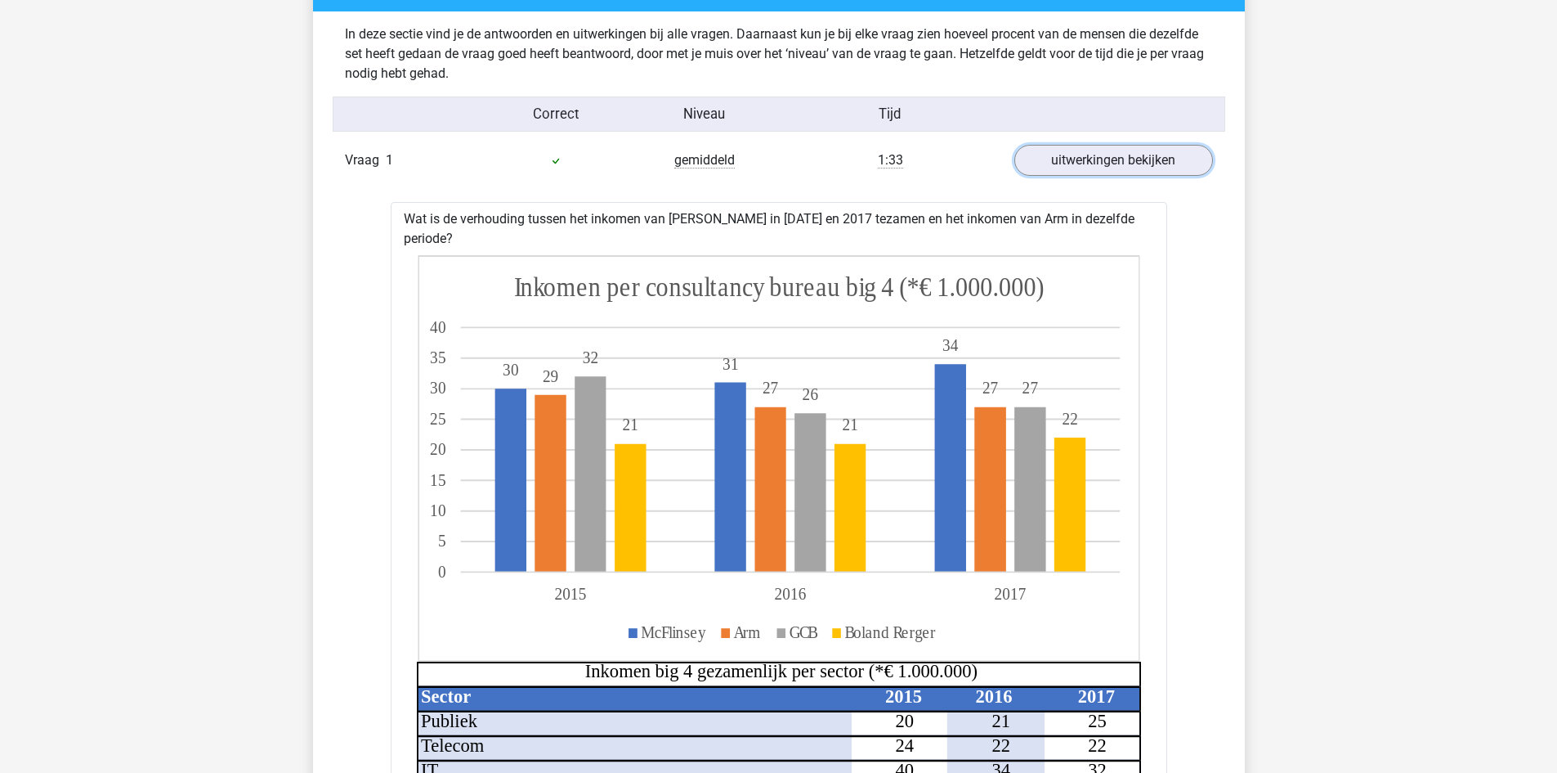
scroll to position [818, 0]
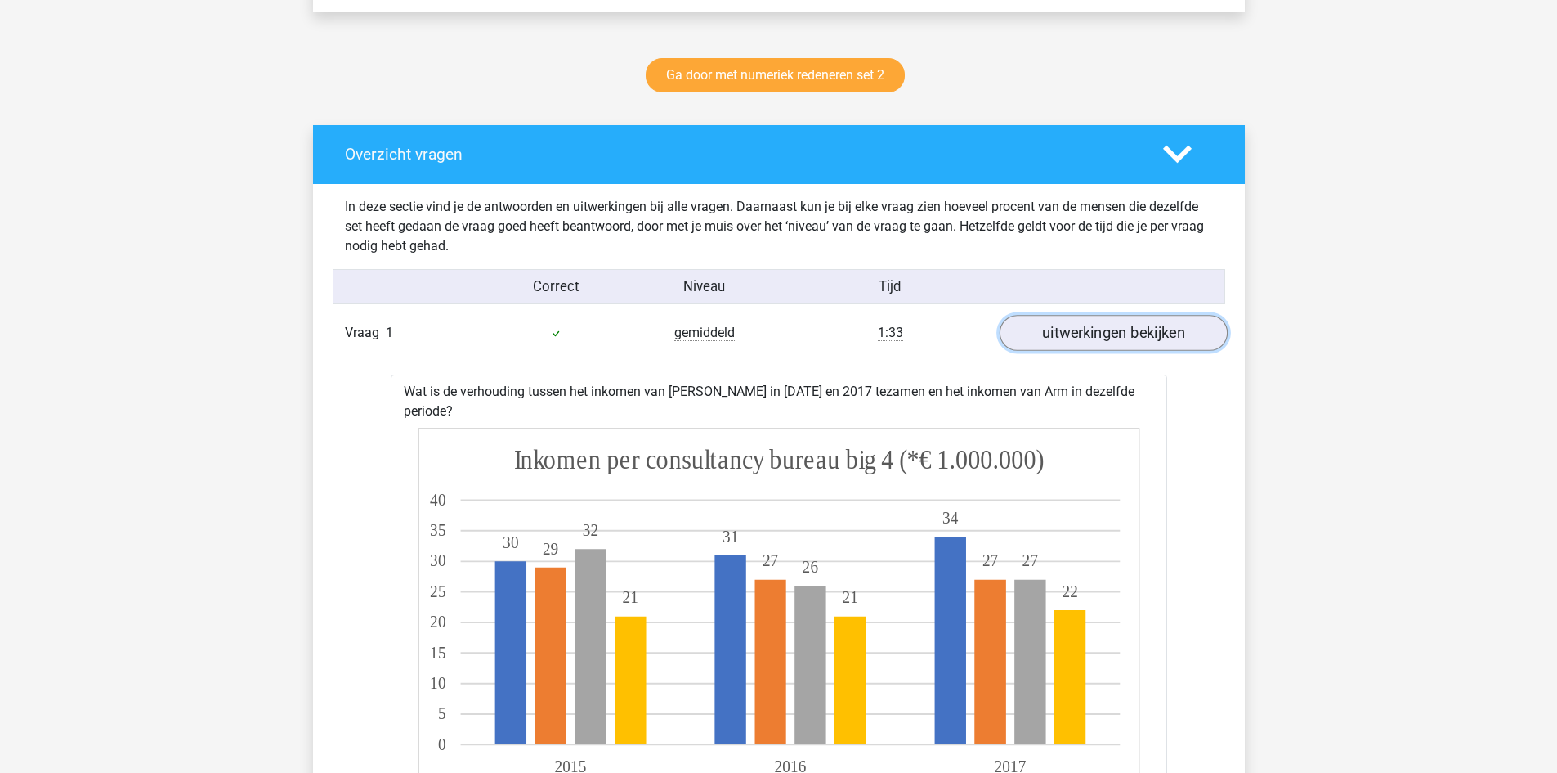
click at [1111, 335] on link "uitwerkingen bekijken" at bounding box center [1113, 333] width 228 height 36
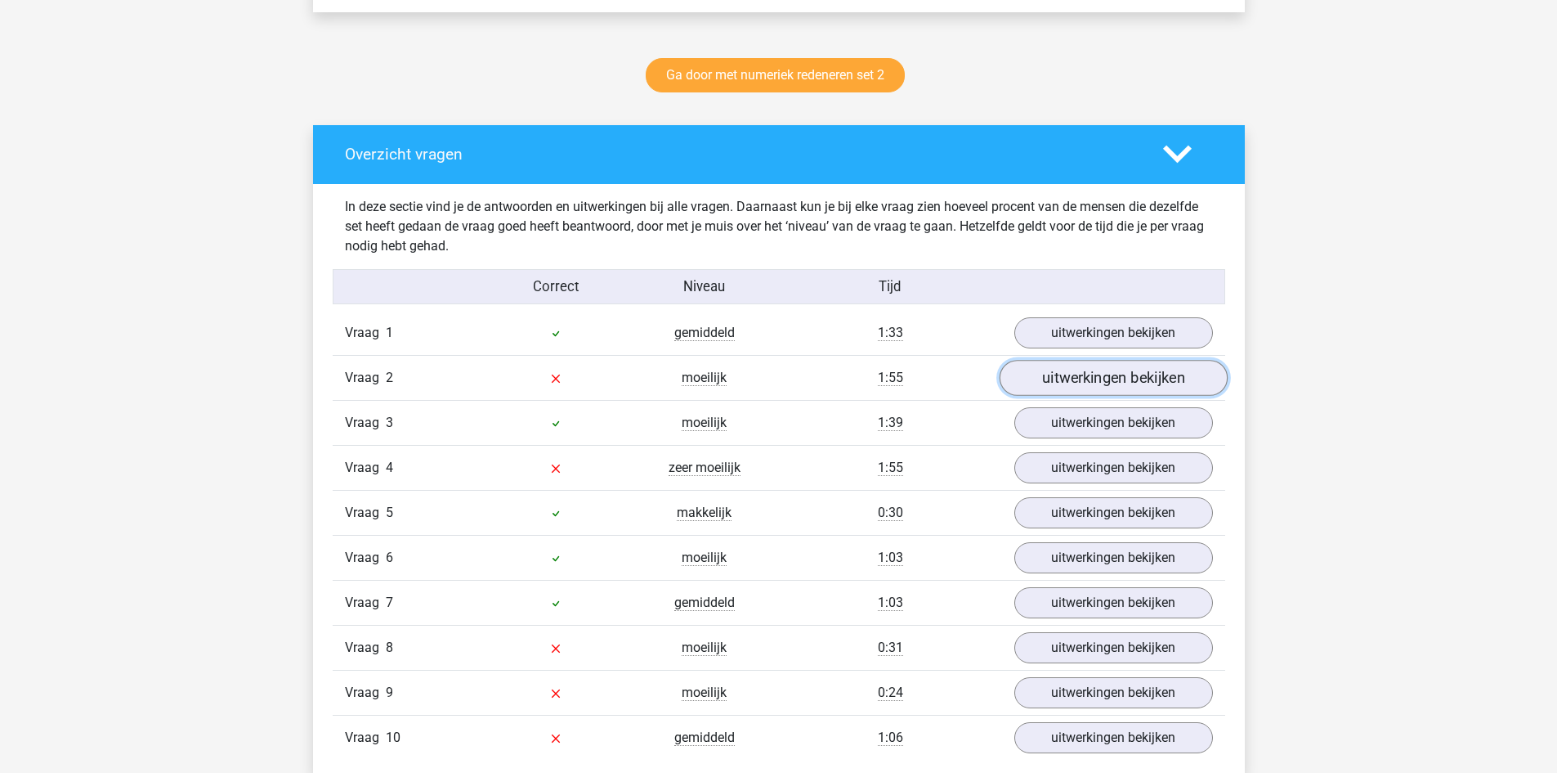
click at [1072, 378] on link "uitwerkingen bekijken" at bounding box center [1113, 378] width 228 height 36
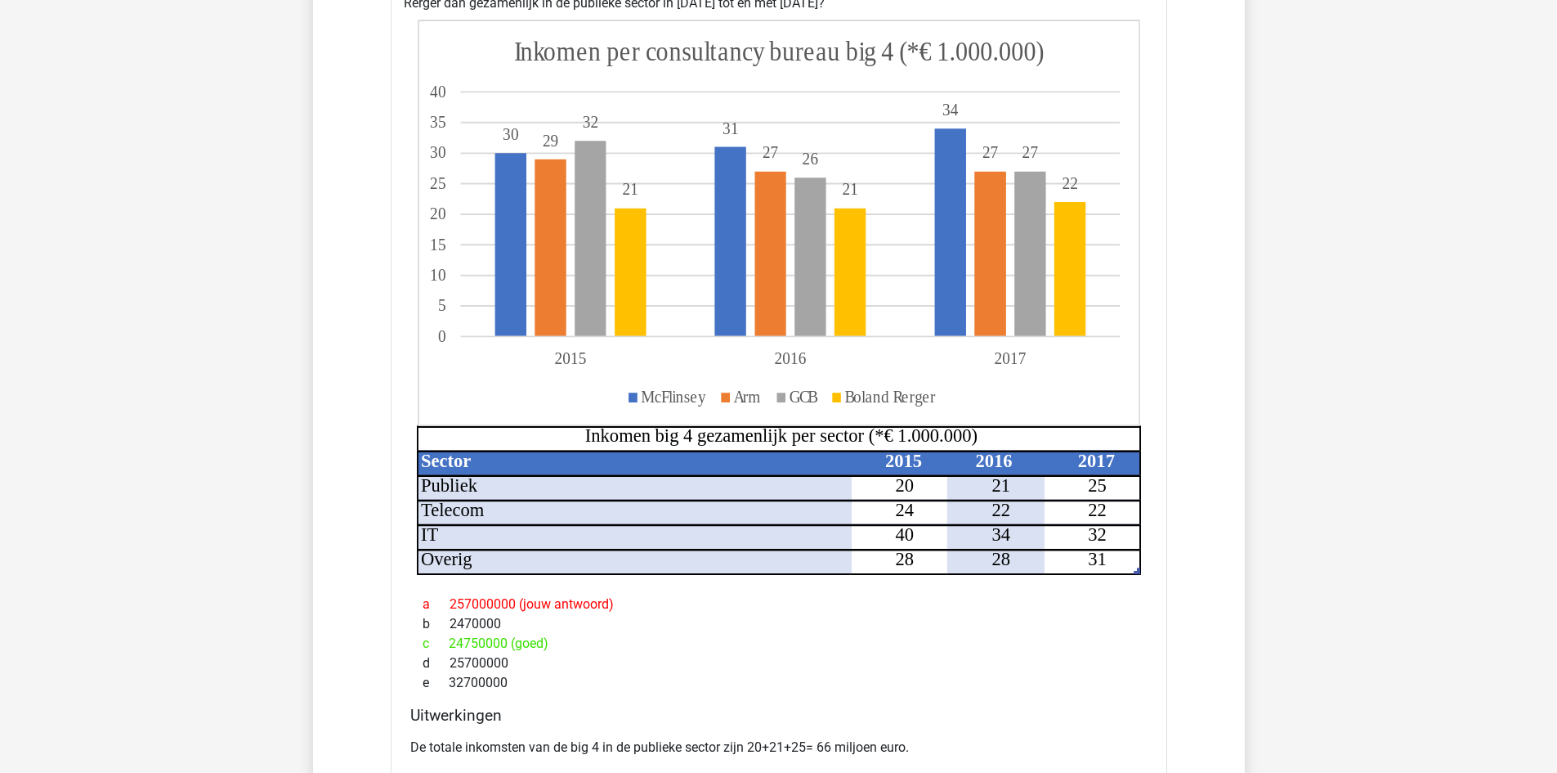
scroll to position [899, 0]
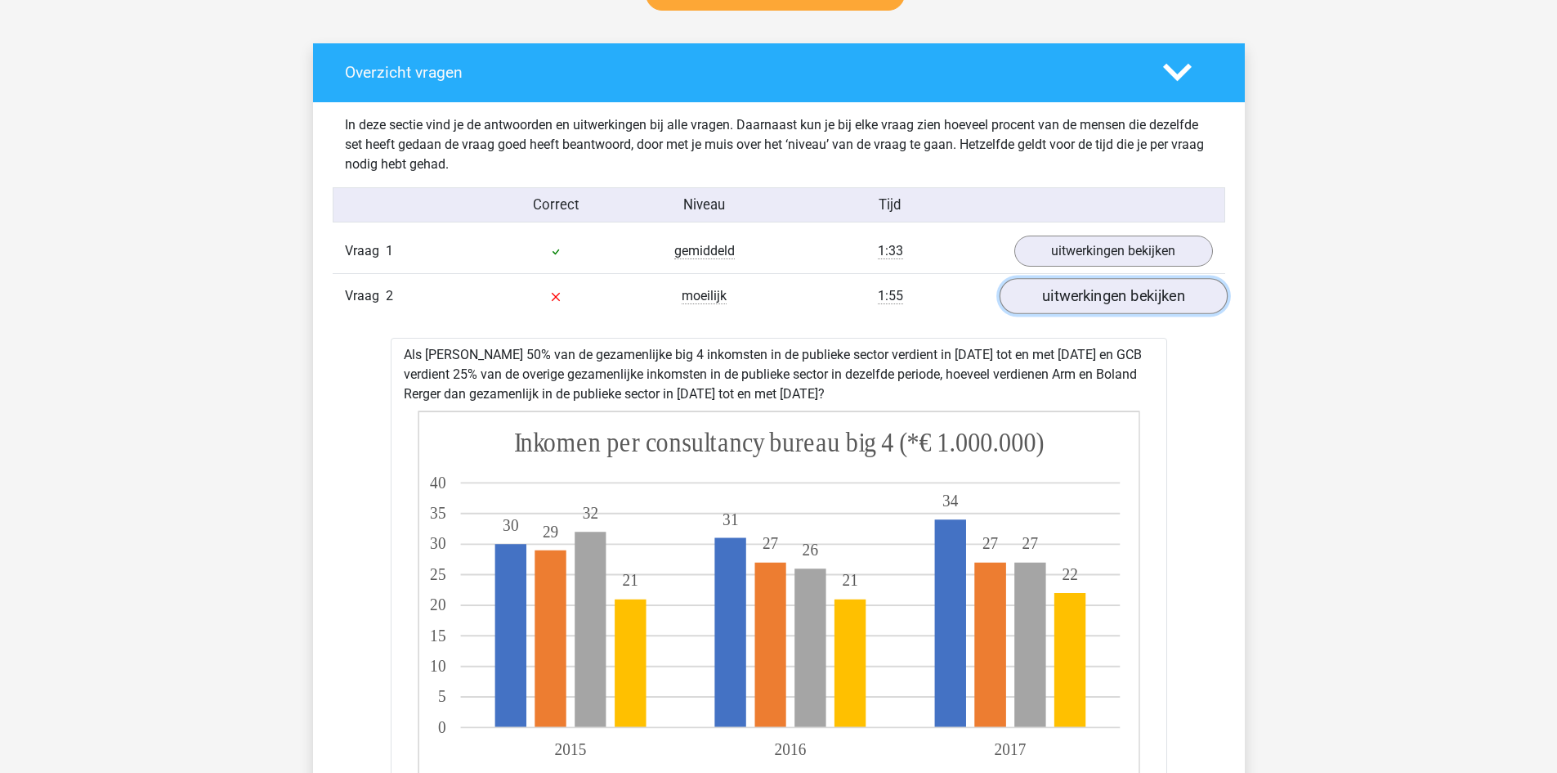
click at [1151, 310] on link "uitwerkingen bekijken" at bounding box center [1113, 296] width 228 height 36
